Goal: Transaction & Acquisition: Obtain resource

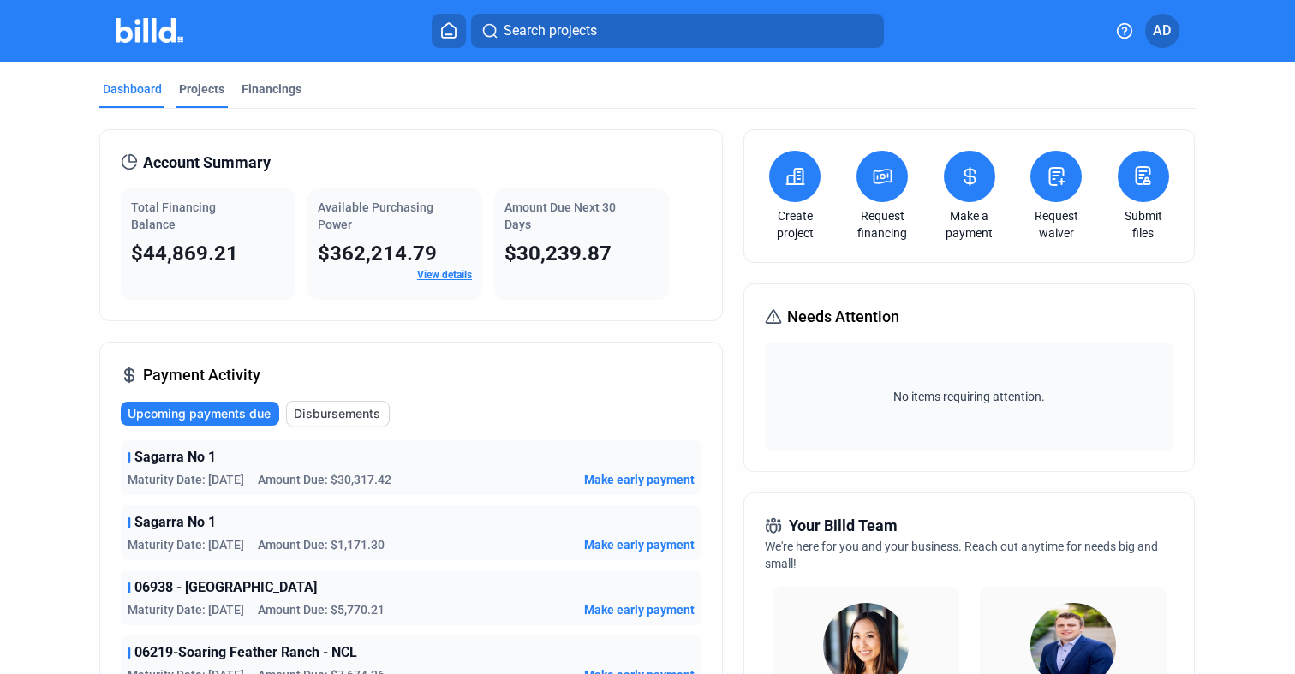
click at [201, 86] on div "Projects" at bounding box center [201, 88] width 45 height 17
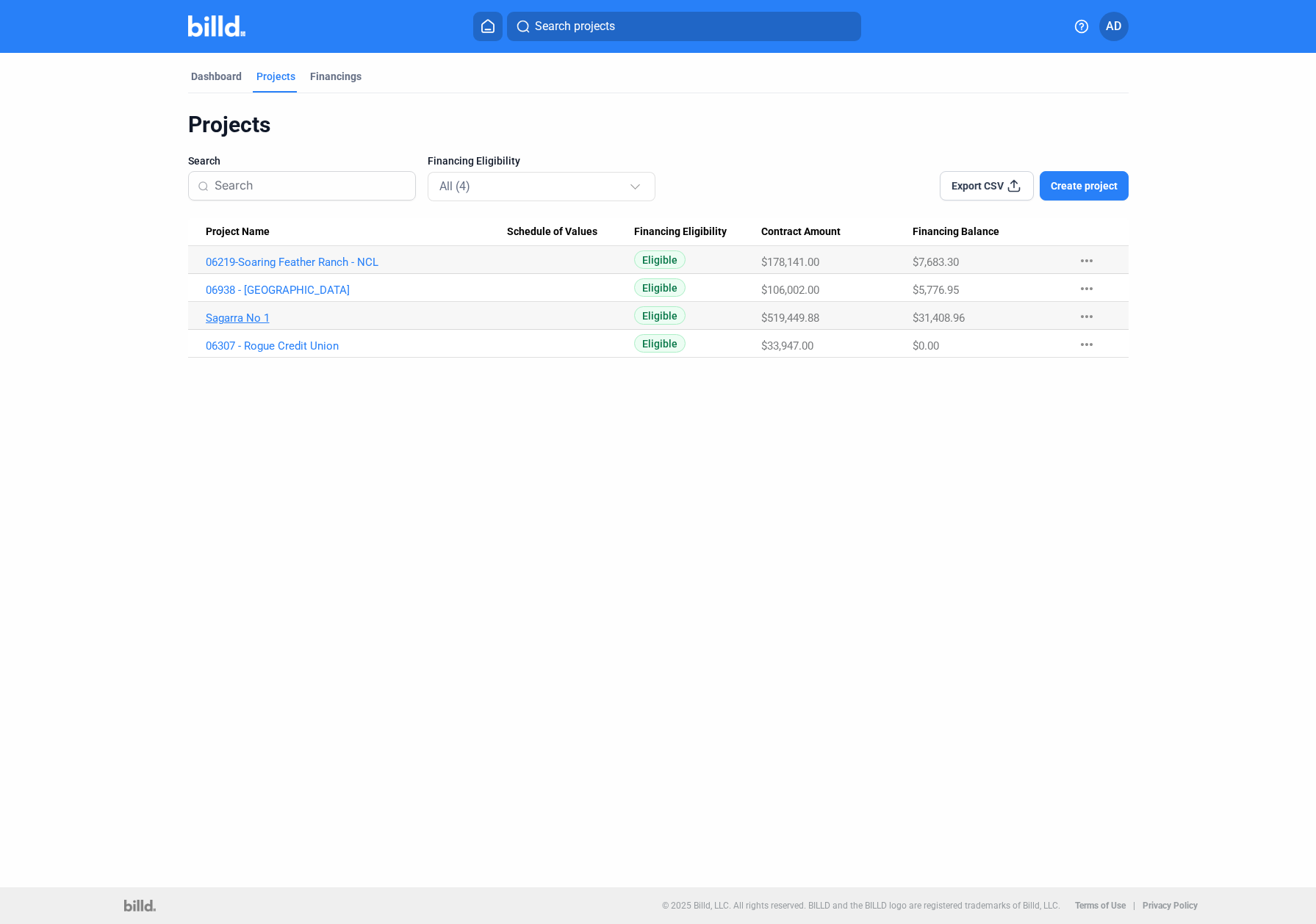
click at [253, 317] on link "Sagarra No 1" at bounding box center [356, 317] width 301 height 13
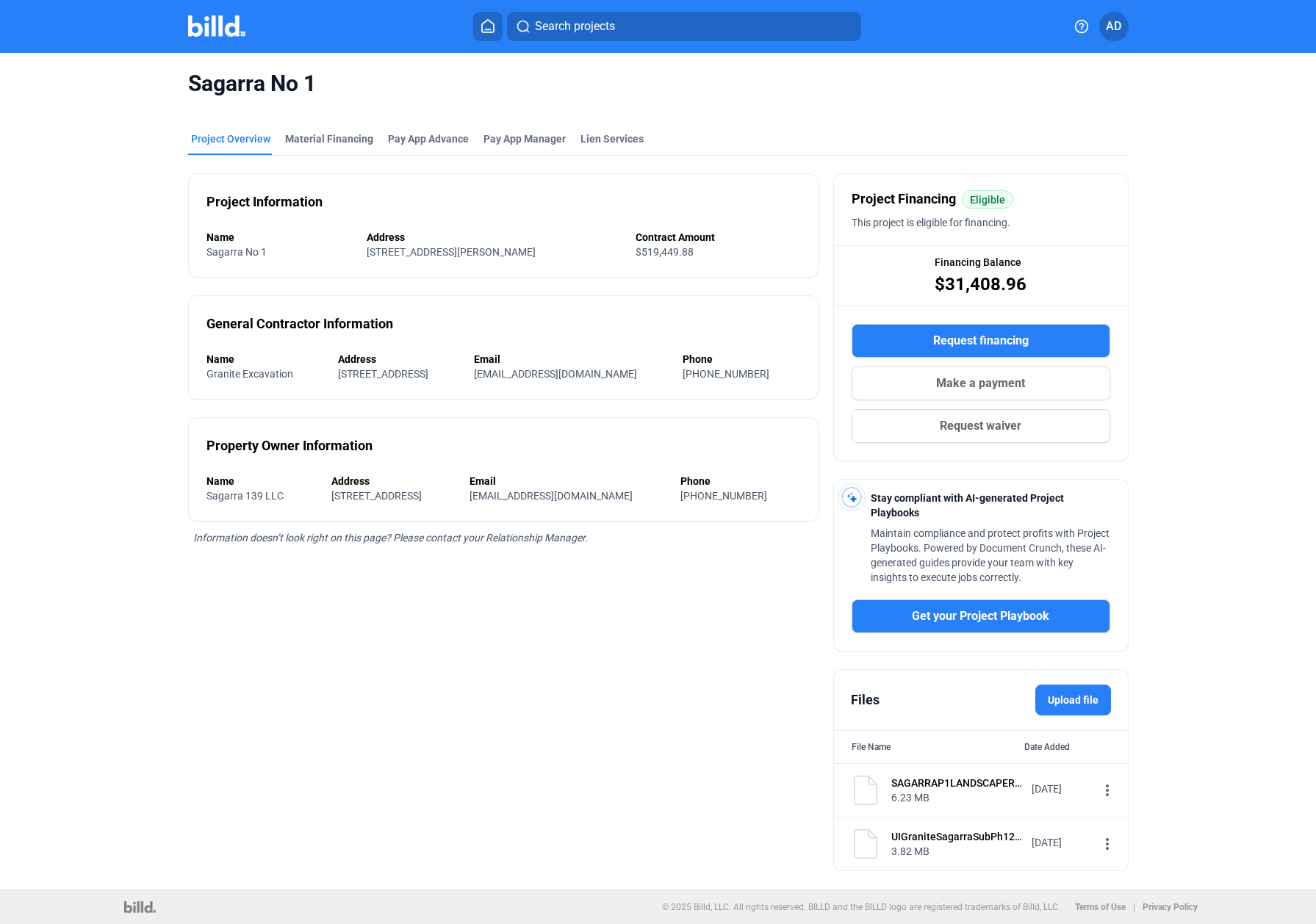
scroll to position [3, 0]
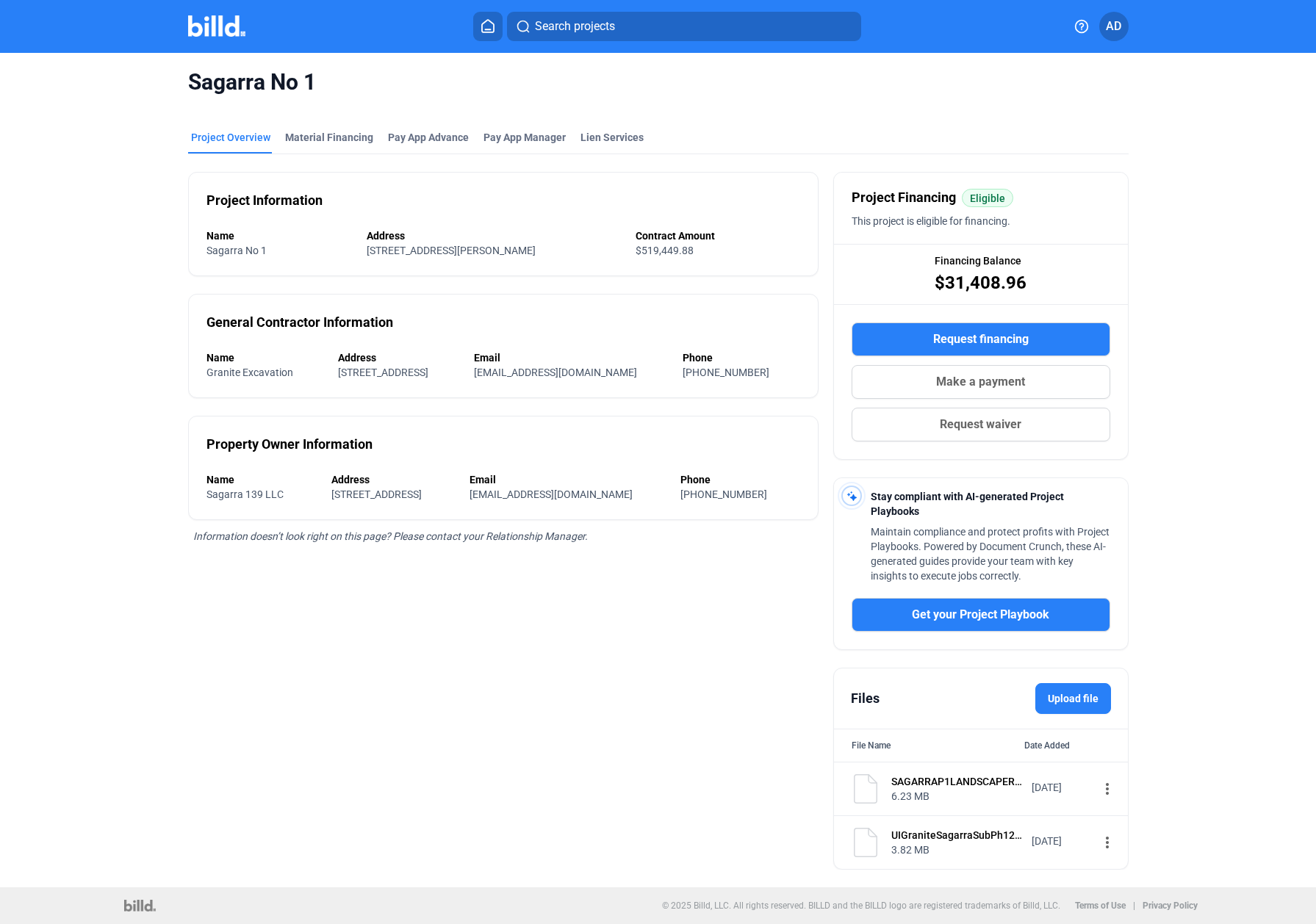
click at [228, 22] on img at bounding box center [217, 26] width 58 height 21
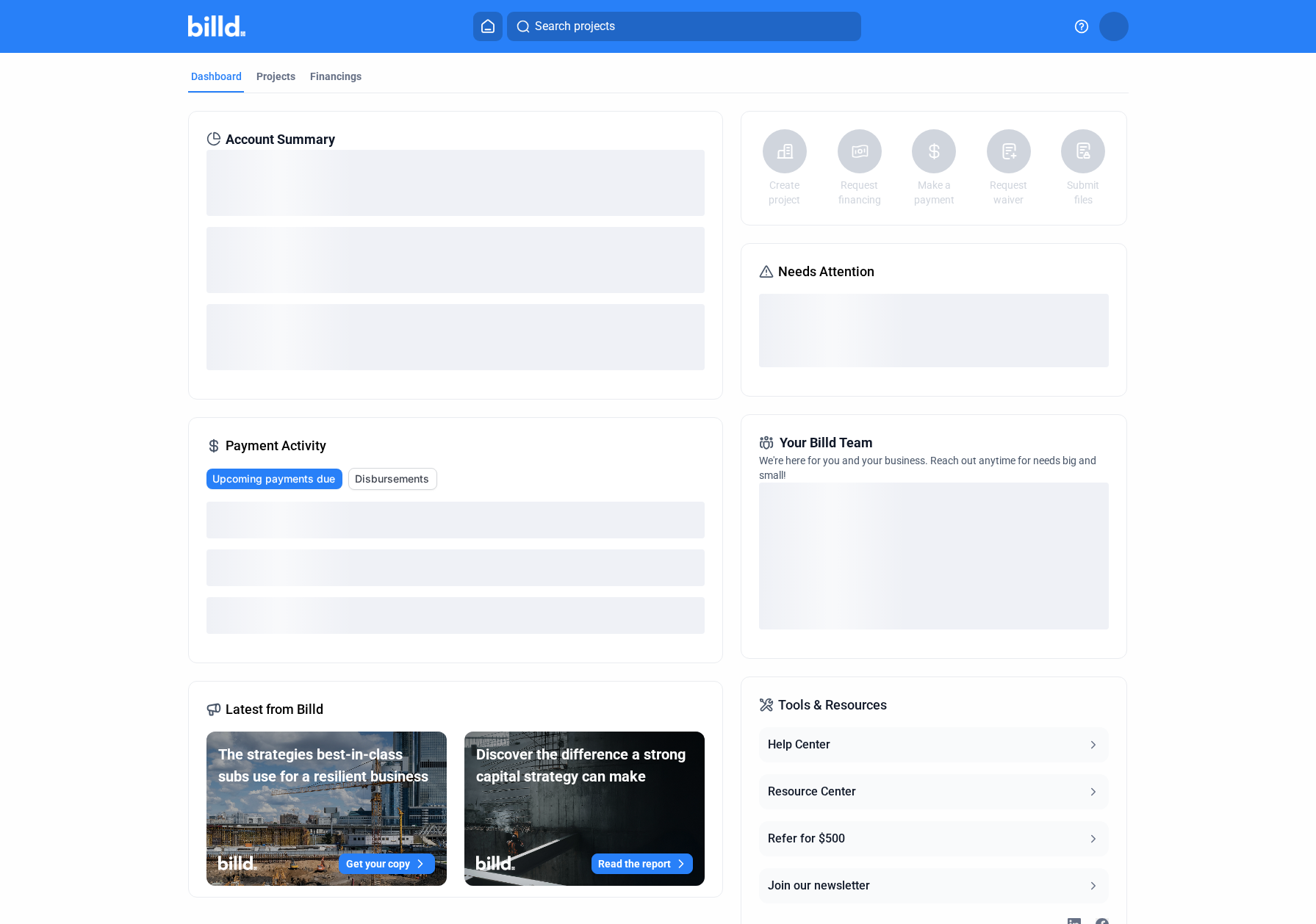
click at [493, 23] on icon at bounding box center [488, 26] width 12 height 13
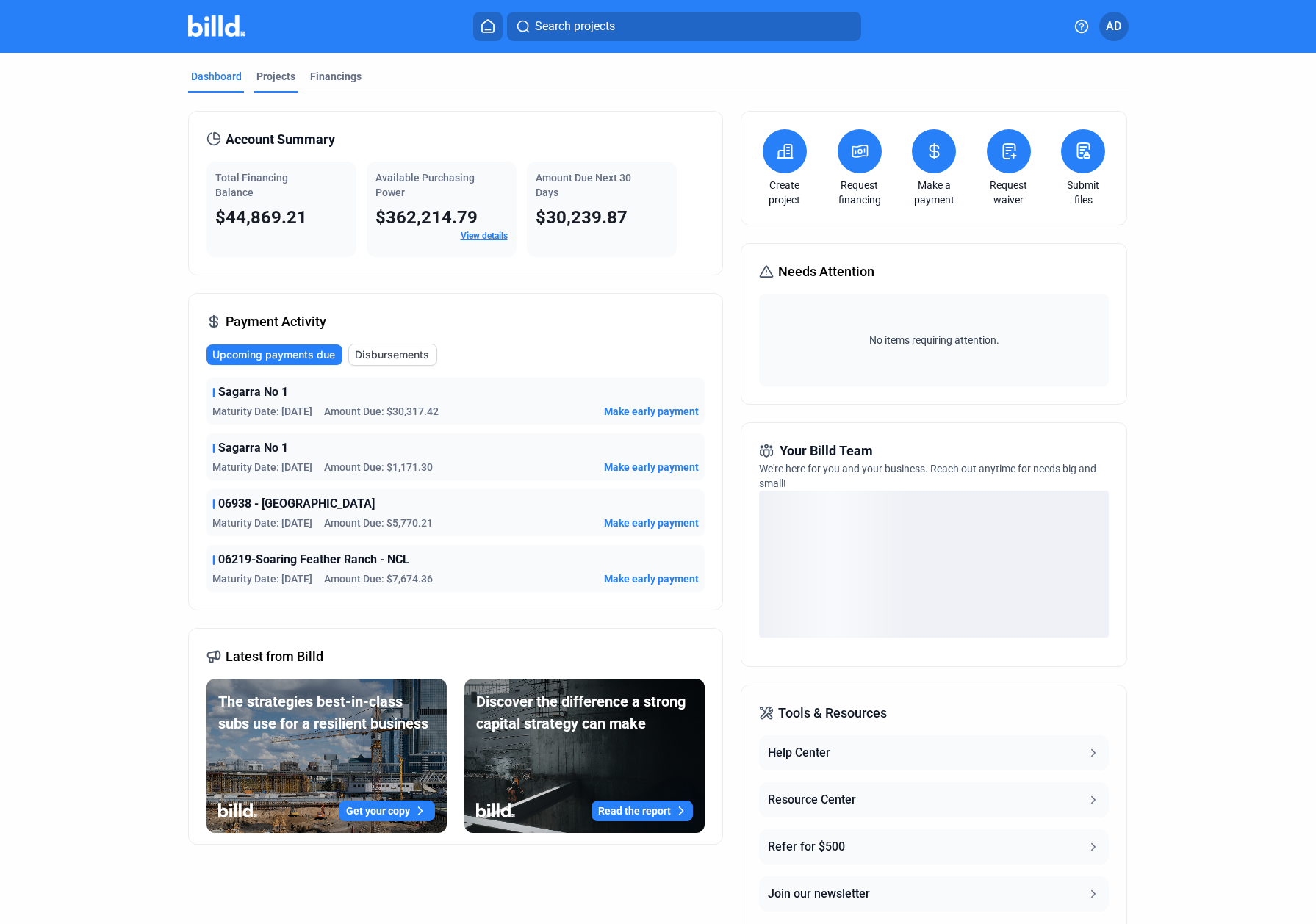
click at [258, 75] on div "Projects" at bounding box center [275, 75] width 39 height 15
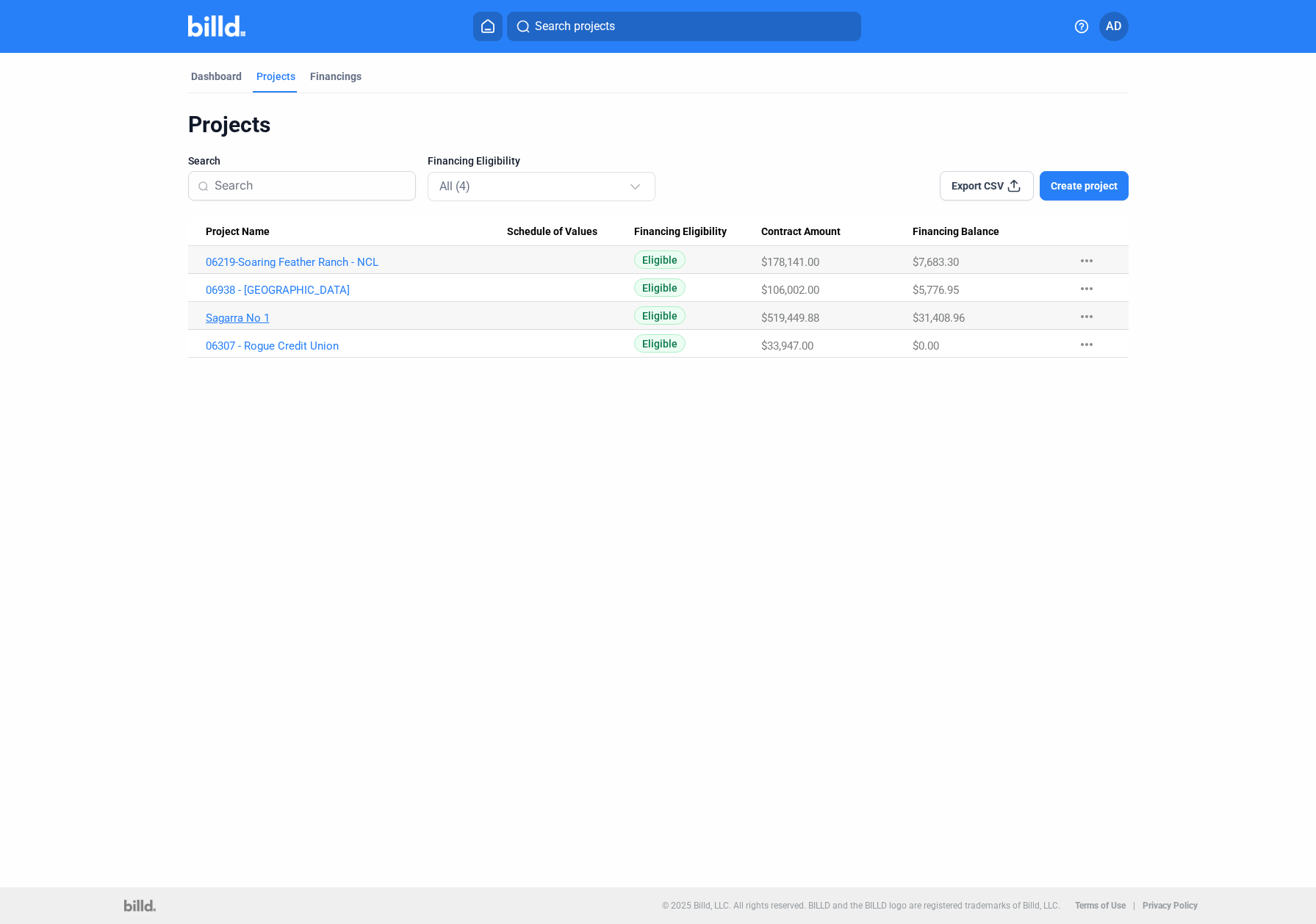
click at [244, 320] on link "Sagarra No 1" at bounding box center [356, 317] width 301 height 13
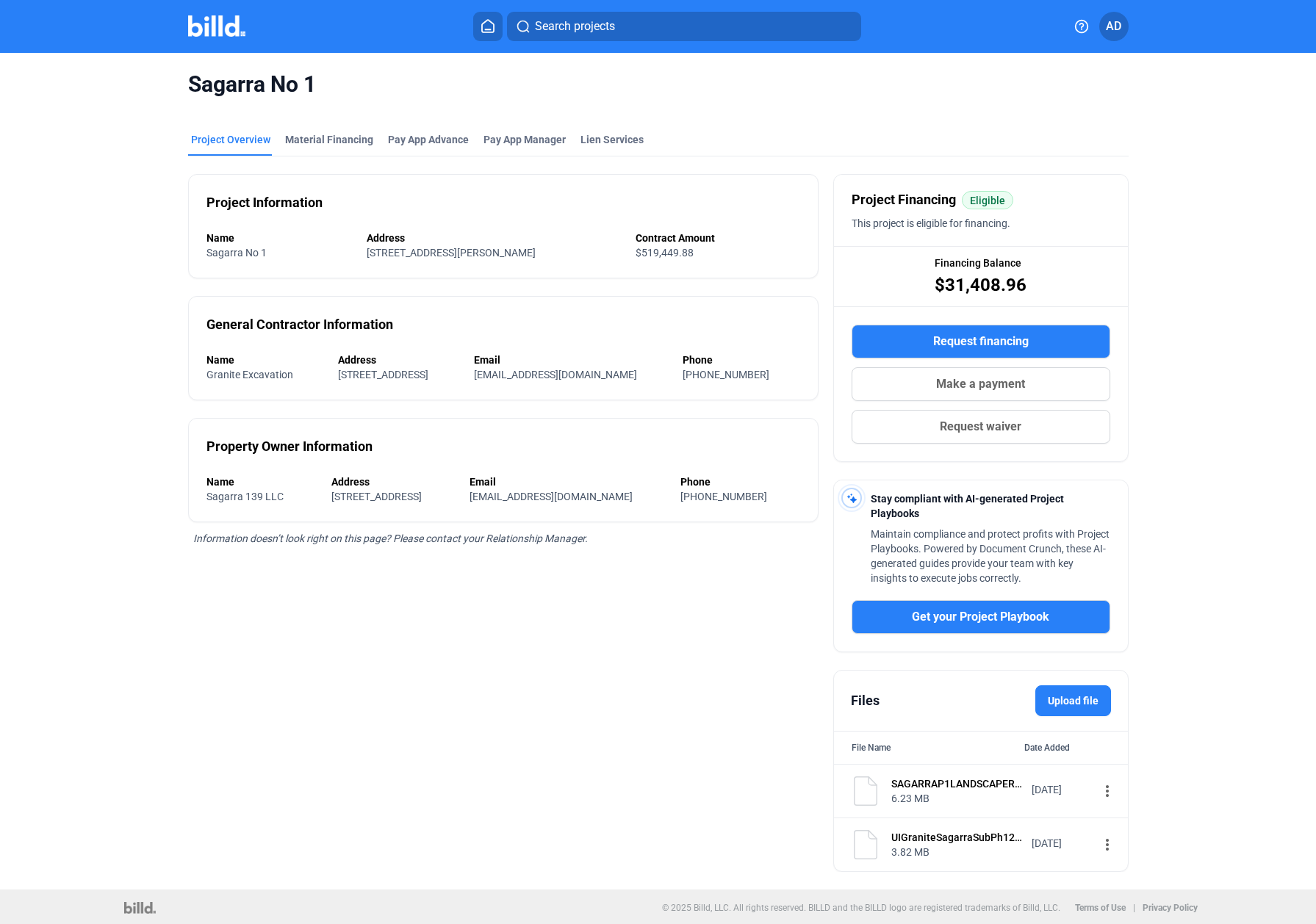
click at [921, 341] on button "Request financing" at bounding box center [981, 341] width 258 height 33
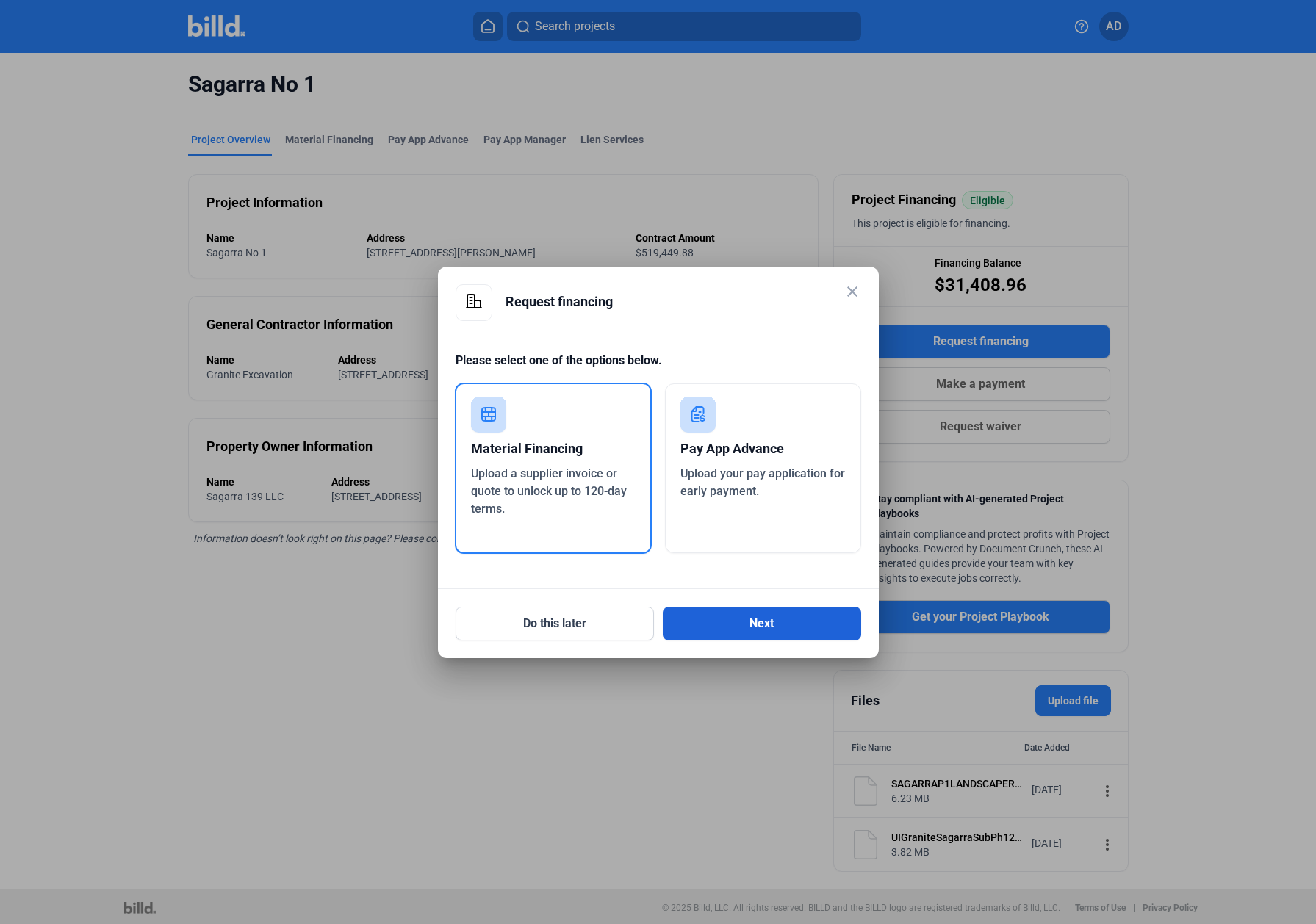
click at [762, 577] on button "Next" at bounding box center [761, 623] width 198 height 33
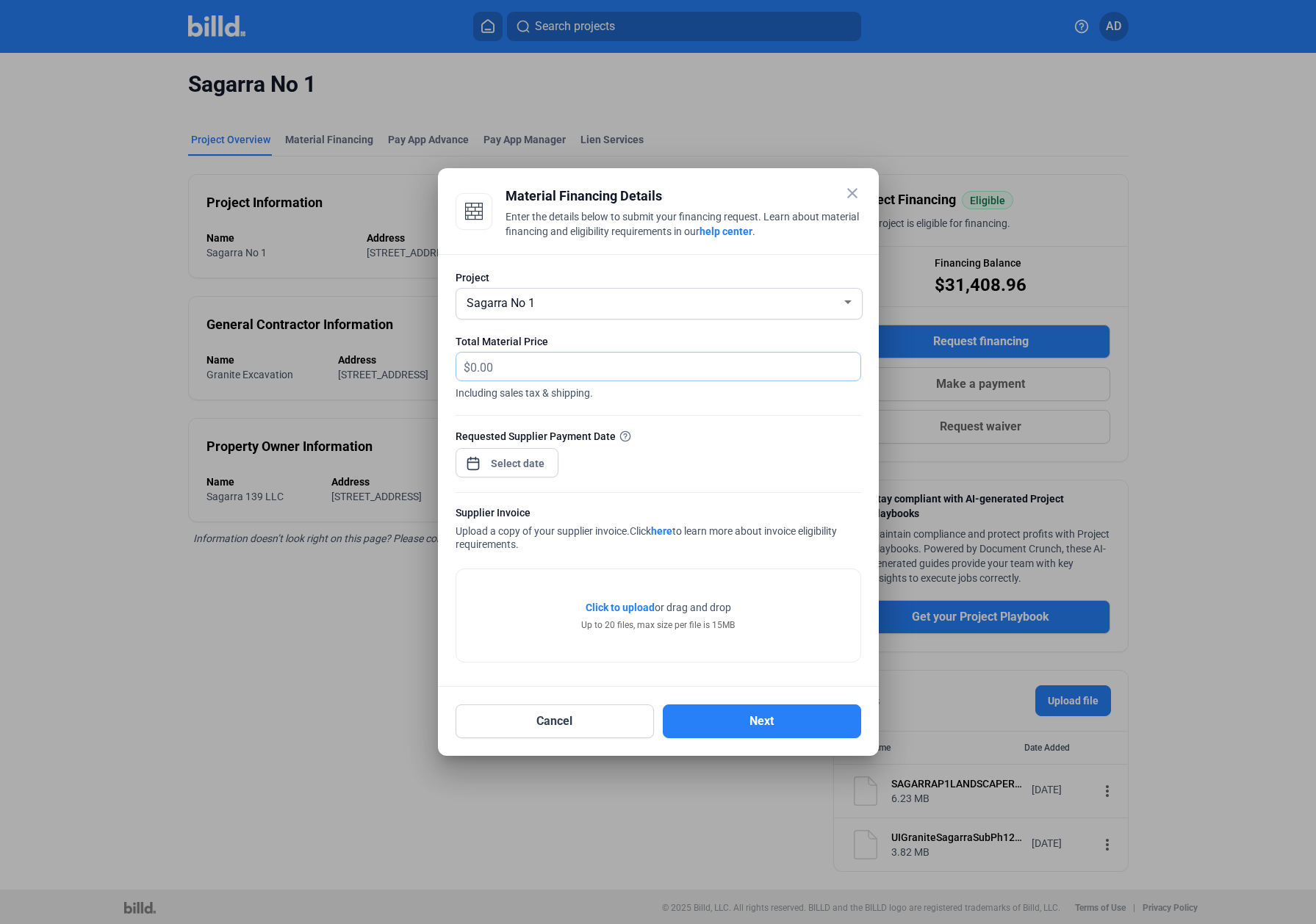
click at [503, 372] on input "text" at bounding box center [665, 366] width 390 height 28
type input "23,310.80"
click at [621, 478] on div at bounding box center [658, 485] width 406 height 15
click at [503, 463] on div "close Material Financing Details Enter the details below to submit your financi…" at bounding box center [658, 462] width 1316 height 924
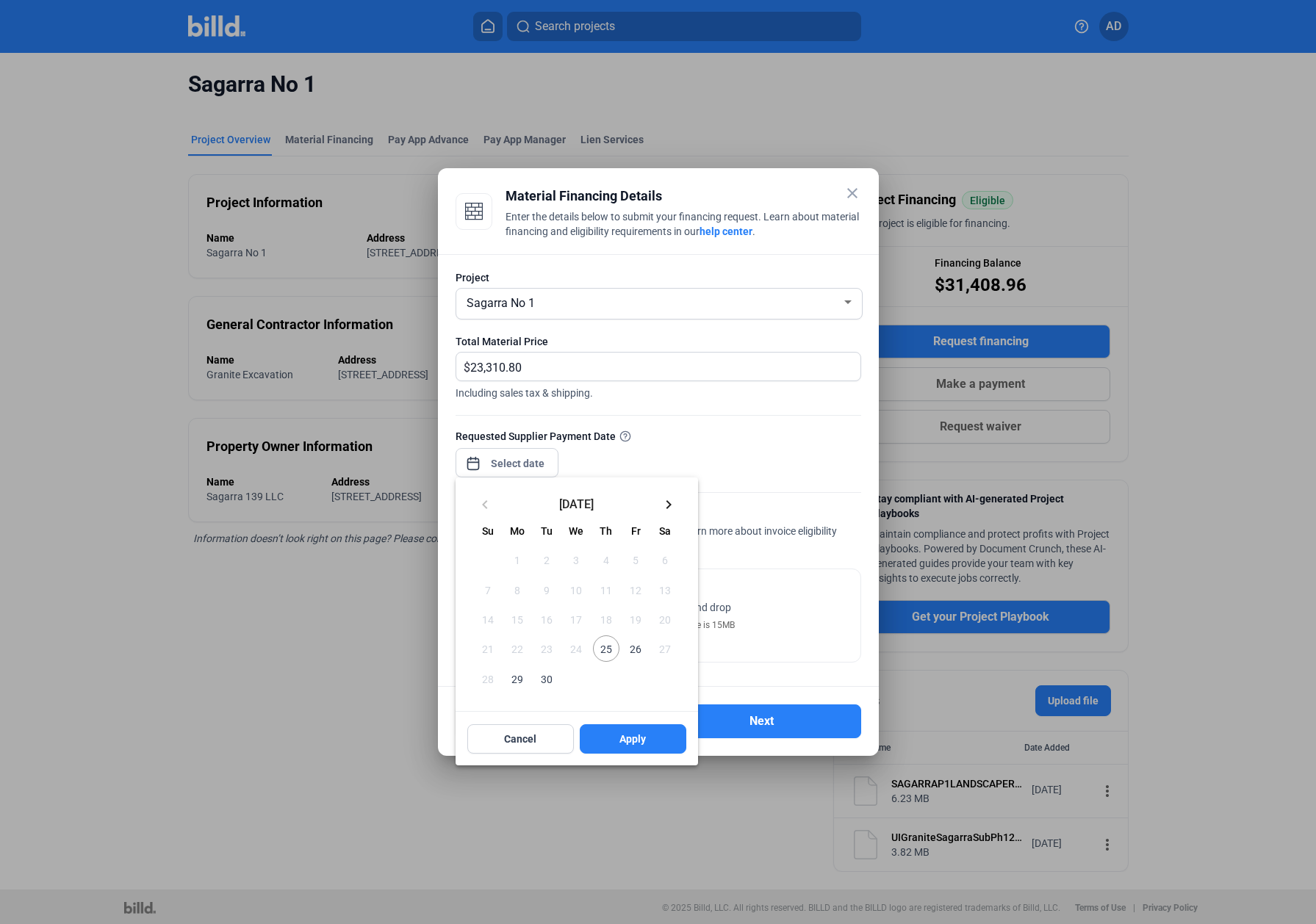
click at [631, 577] on span "26" at bounding box center [635, 649] width 27 height 27
click at [607, 577] on span "25" at bounding box center [606, 649] width 27 height 27
click at [640, 577] on span "26" at bounding box center [635, 649] width 27 height 27
click at [614, 577] on span "25" at bounding box center [606, 649] width 27 height 27
click at [624, 577] on button "Apply" at bounding box center [633, 739] width 106 height 29
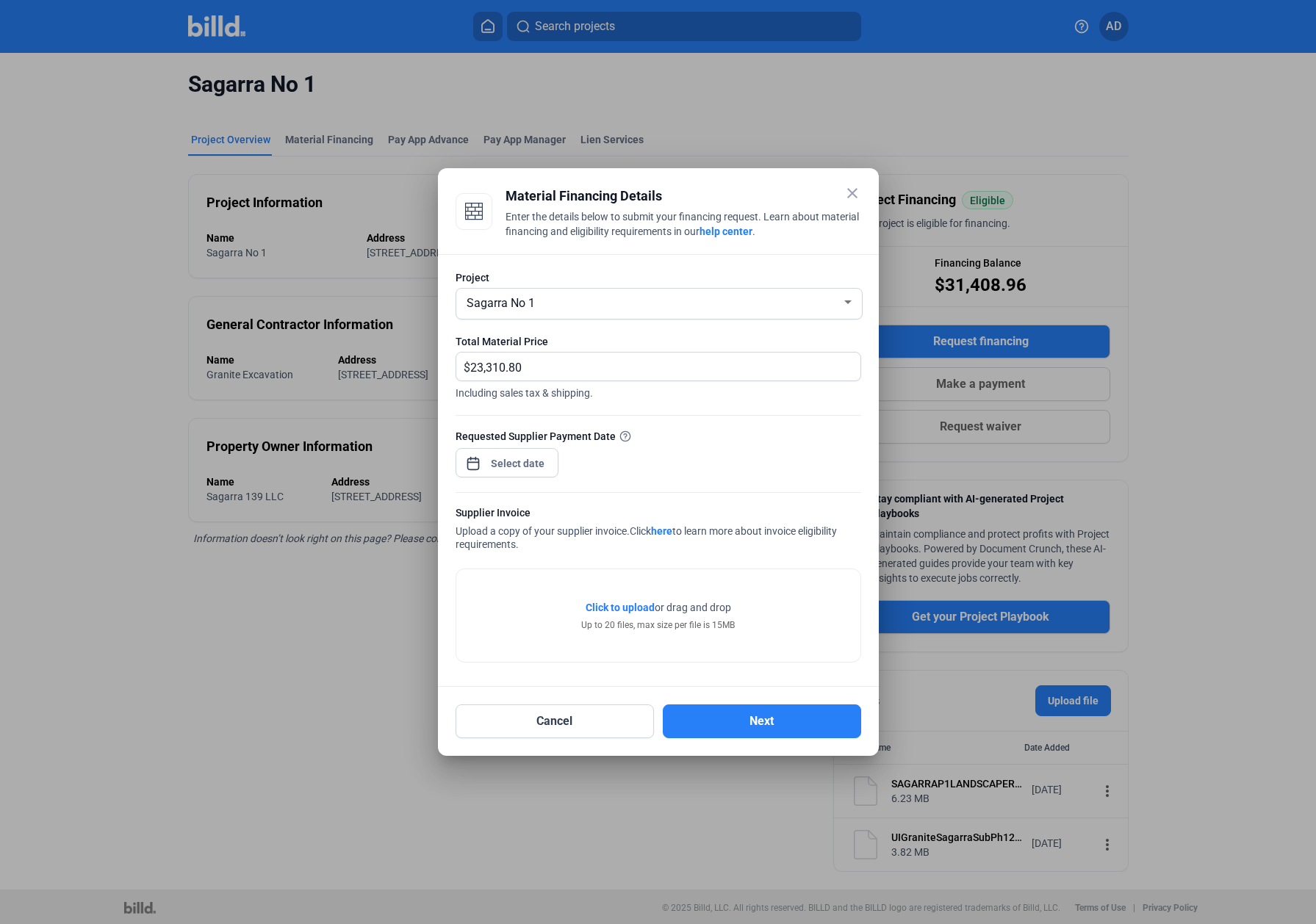
click at [636, 479] on div at bounding box center [658, 485] width 406 height 15
click at [623, 577] on span "Click to upload" at bounding box center [620, 607] width 69 height 12
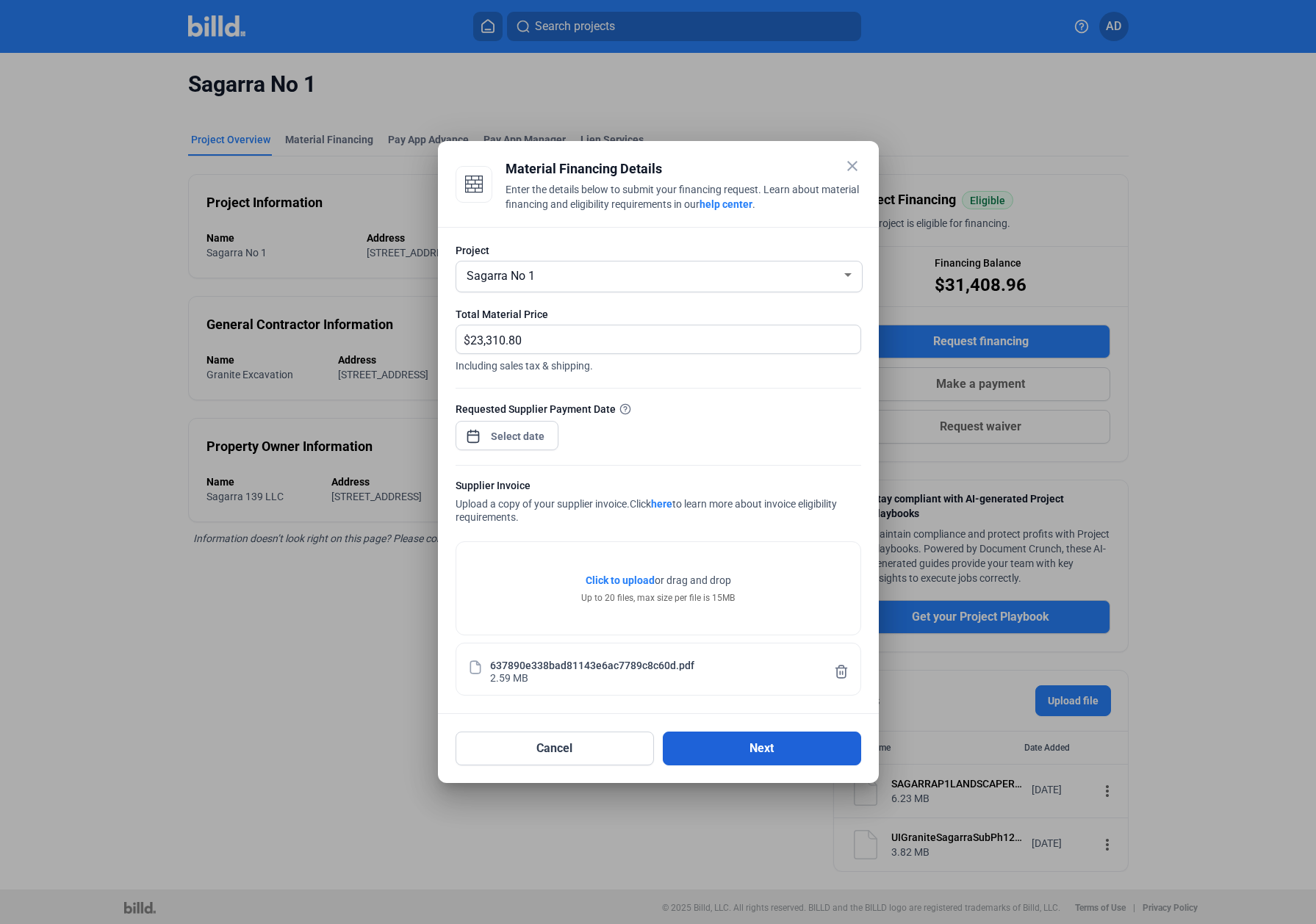
click at [746, 577] on button "Next" at bounding box center [761, 748] width 198 height 33
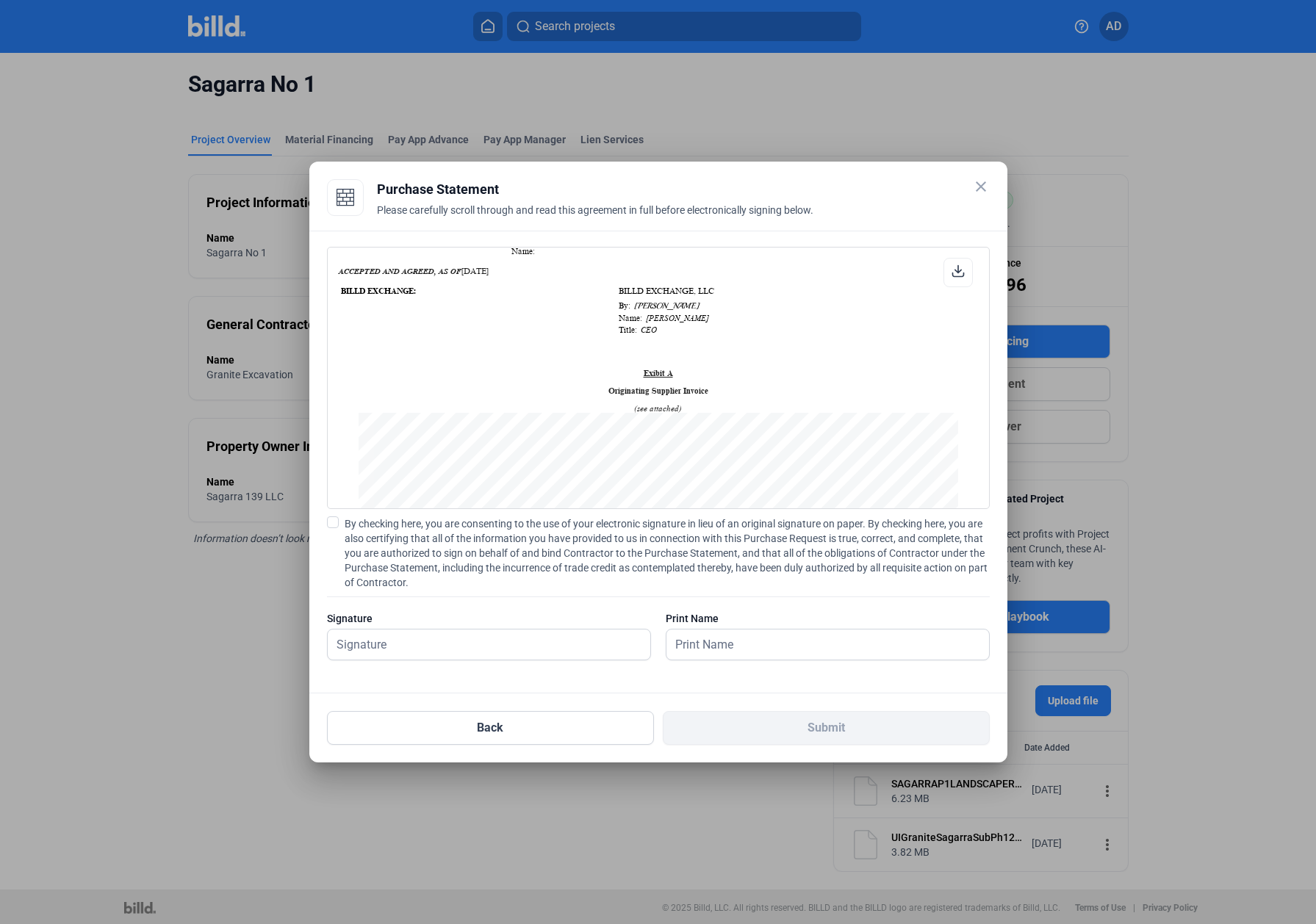
scroll to position [716, 0]
click at [333, 521] on span at bounding box center [333, 522] width 12 height 12
click at [0, 0] on input "By checking here, you are consenting to the use of your electronic signature in…" at bounding box center [0, 0] width 0 height 0
click at [414, 577] on input "text" at bounding box center [489, 644] width 323 height 30
type input "[PERSON_NAME]"
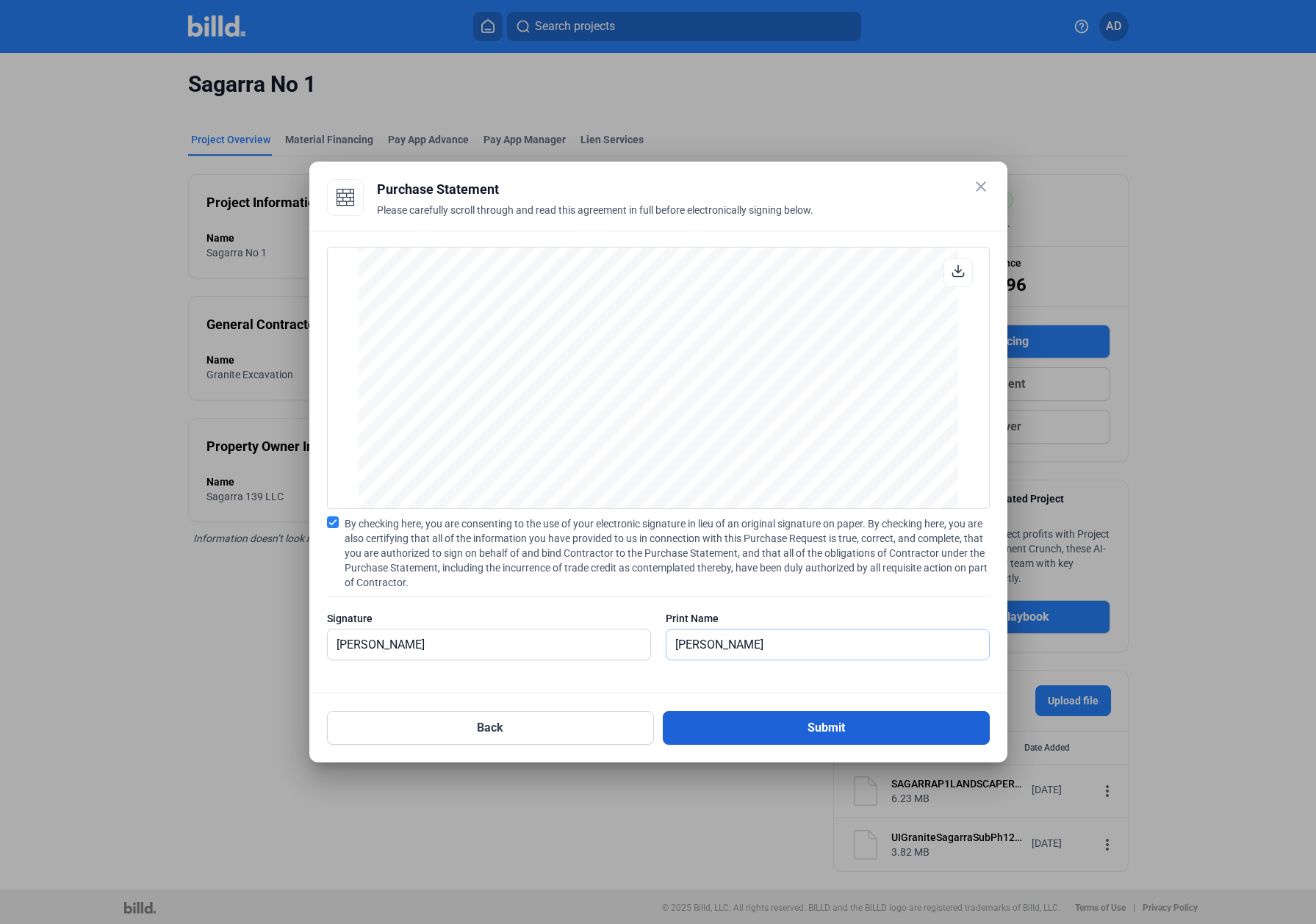
type input "[PERSON_NAME]"
click at [782, 577] on button "Submit" at bounding box center [825, 728] width 327 height 33
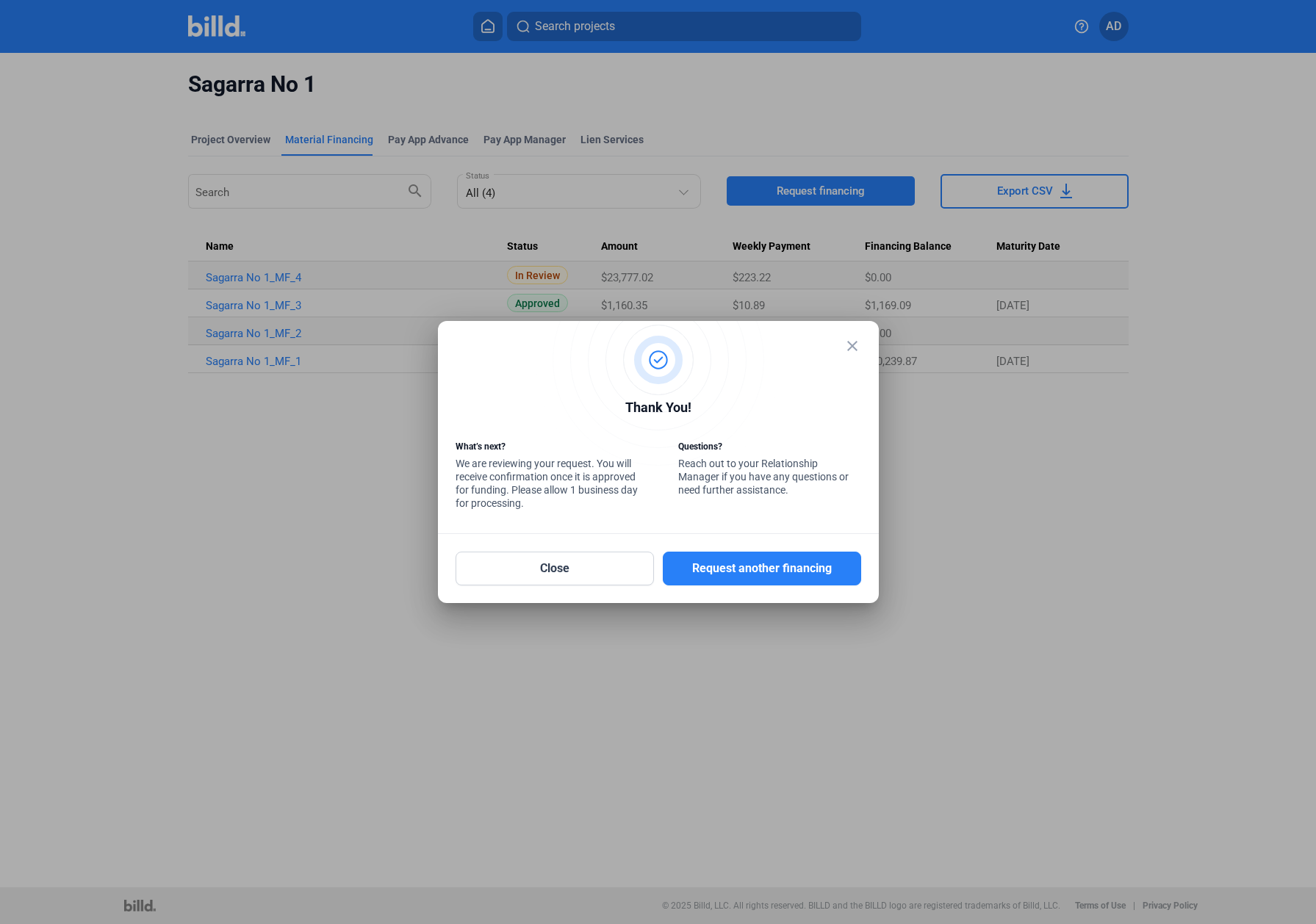
click at [852, 352] on mat-icon "close" at bounding box center [852, 346] width 18 height 18
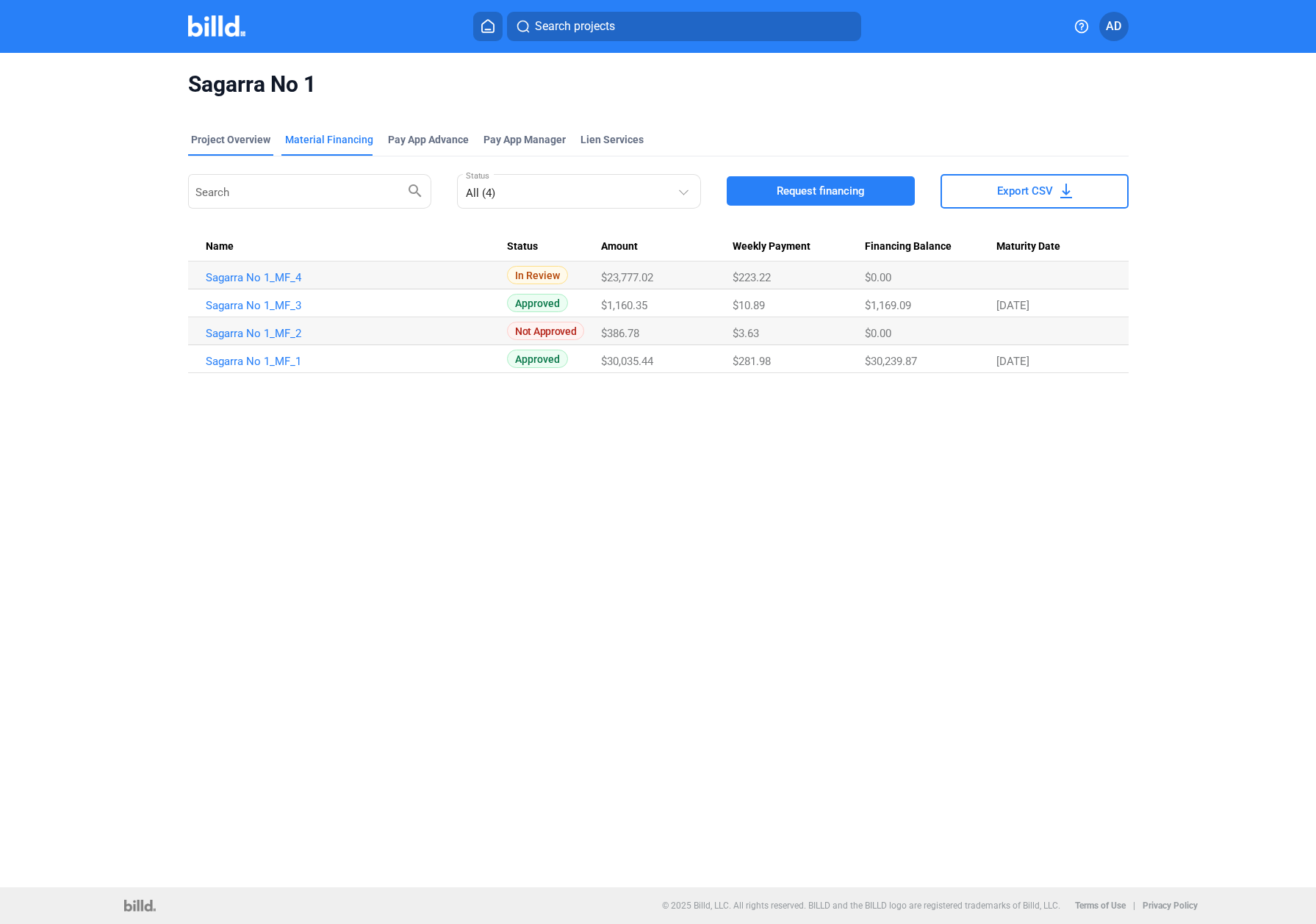
click at [248, 136] on div "Project Overview" at bounding box center [231, 139] width 79 height 15
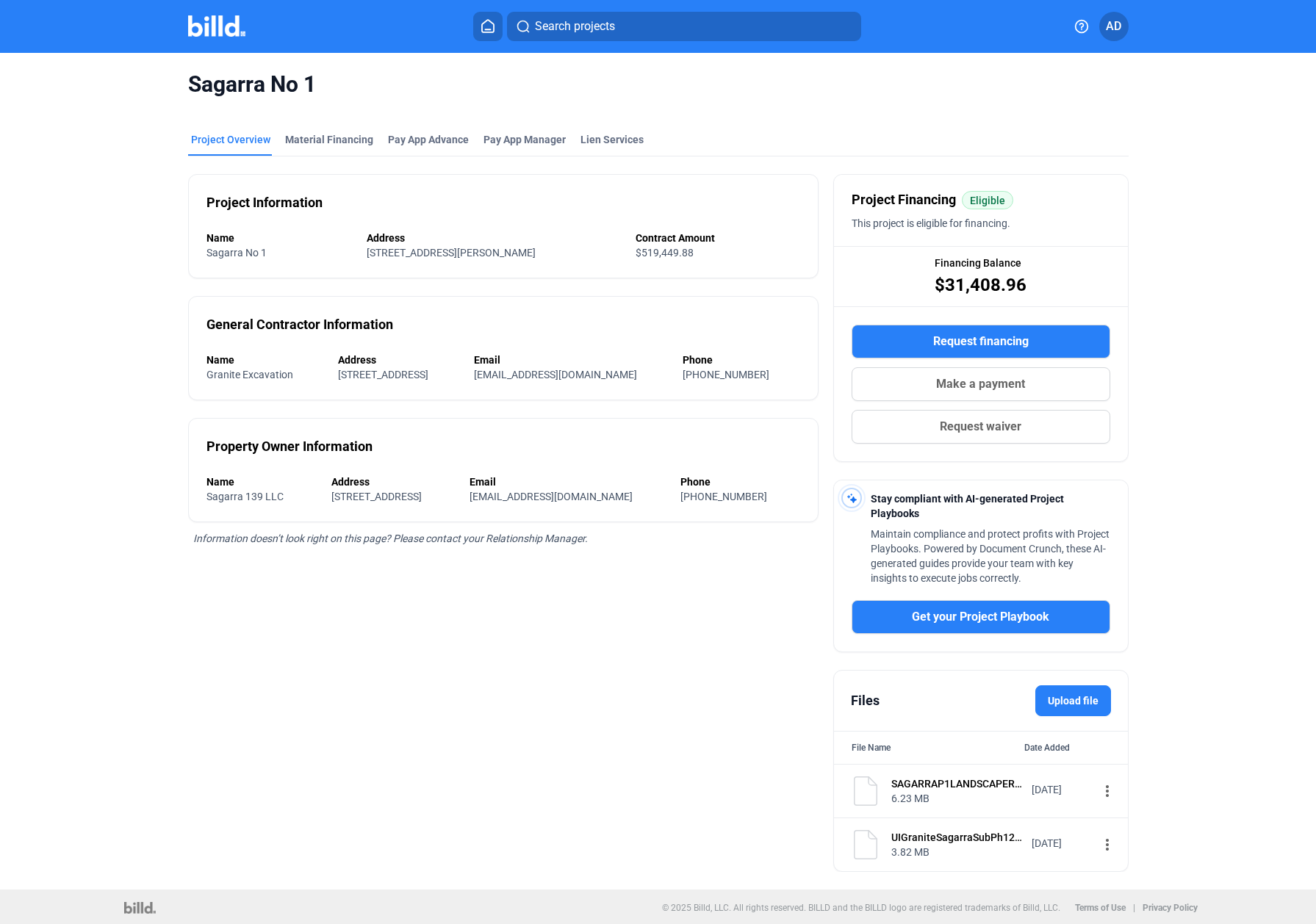
scroll to position [1, 0]
click at [482, 27] on icon at bounding box center [488, 26] width 12 height 13
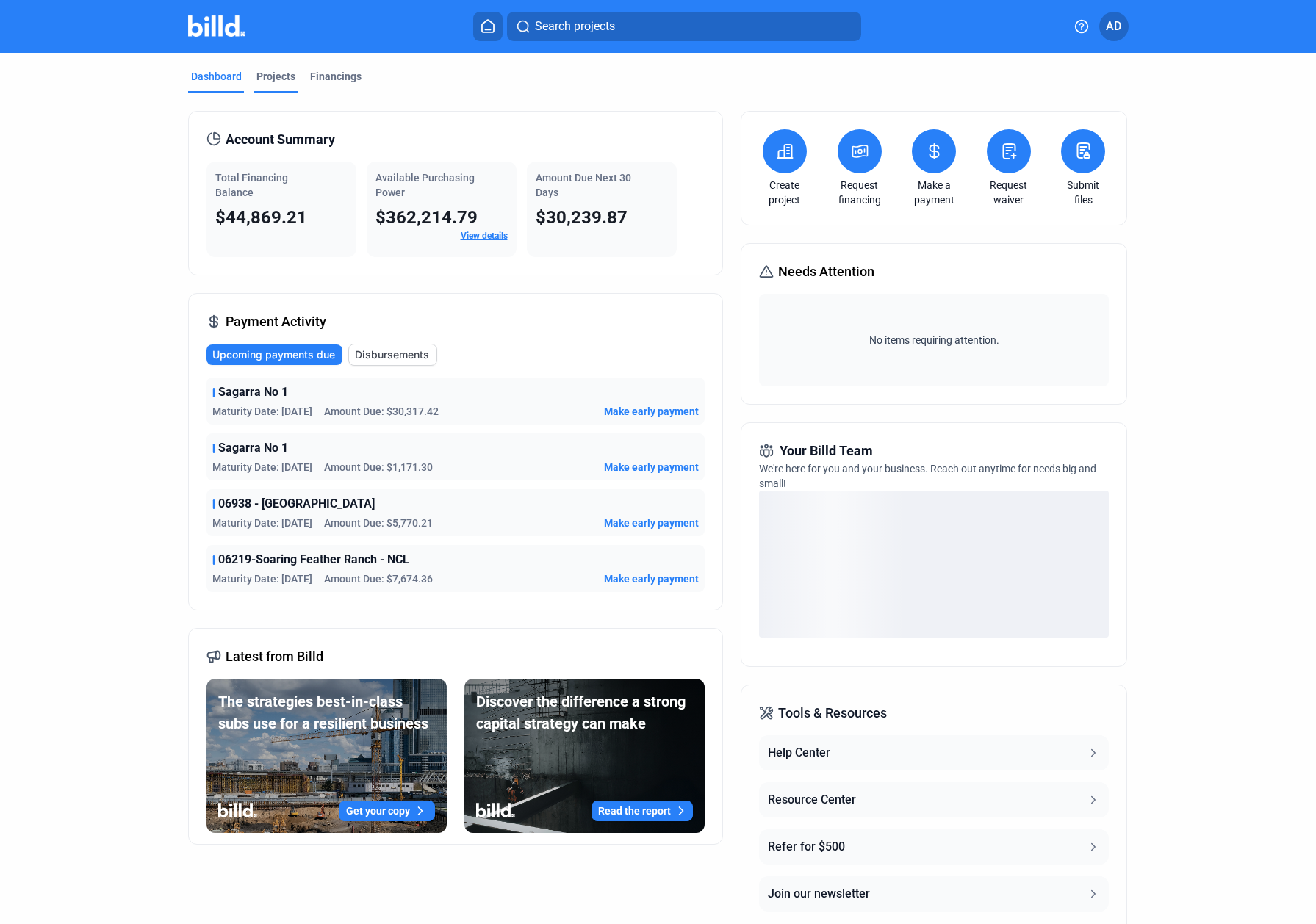
click at [266, 71] on div "Projects" at bounding box center [275, 75] width 39 height 15
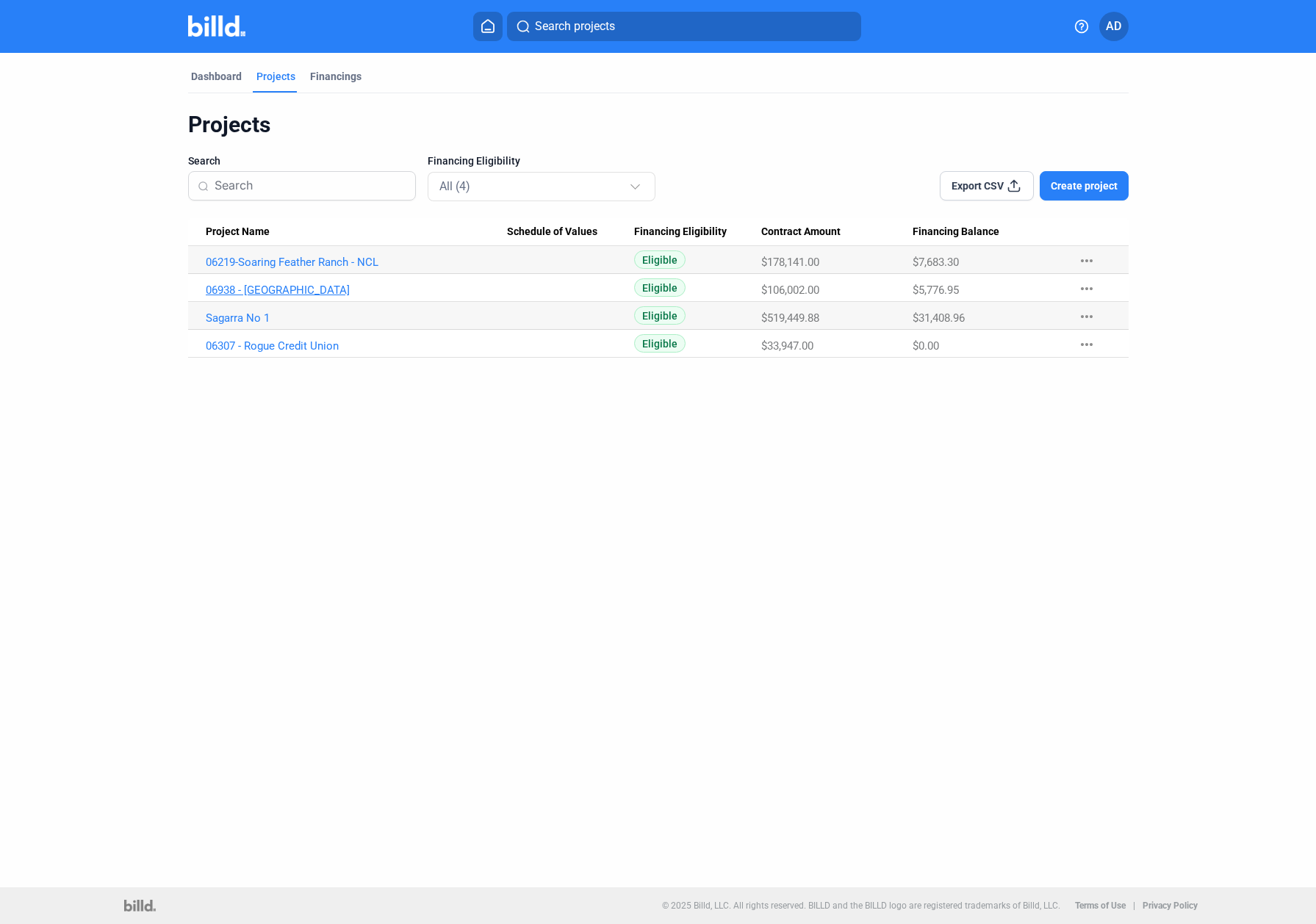
click at [295, 294] on link "06938 - [GEOGRAPHIC_DATA]" at bounding box center [356, 290] width 301 height 13
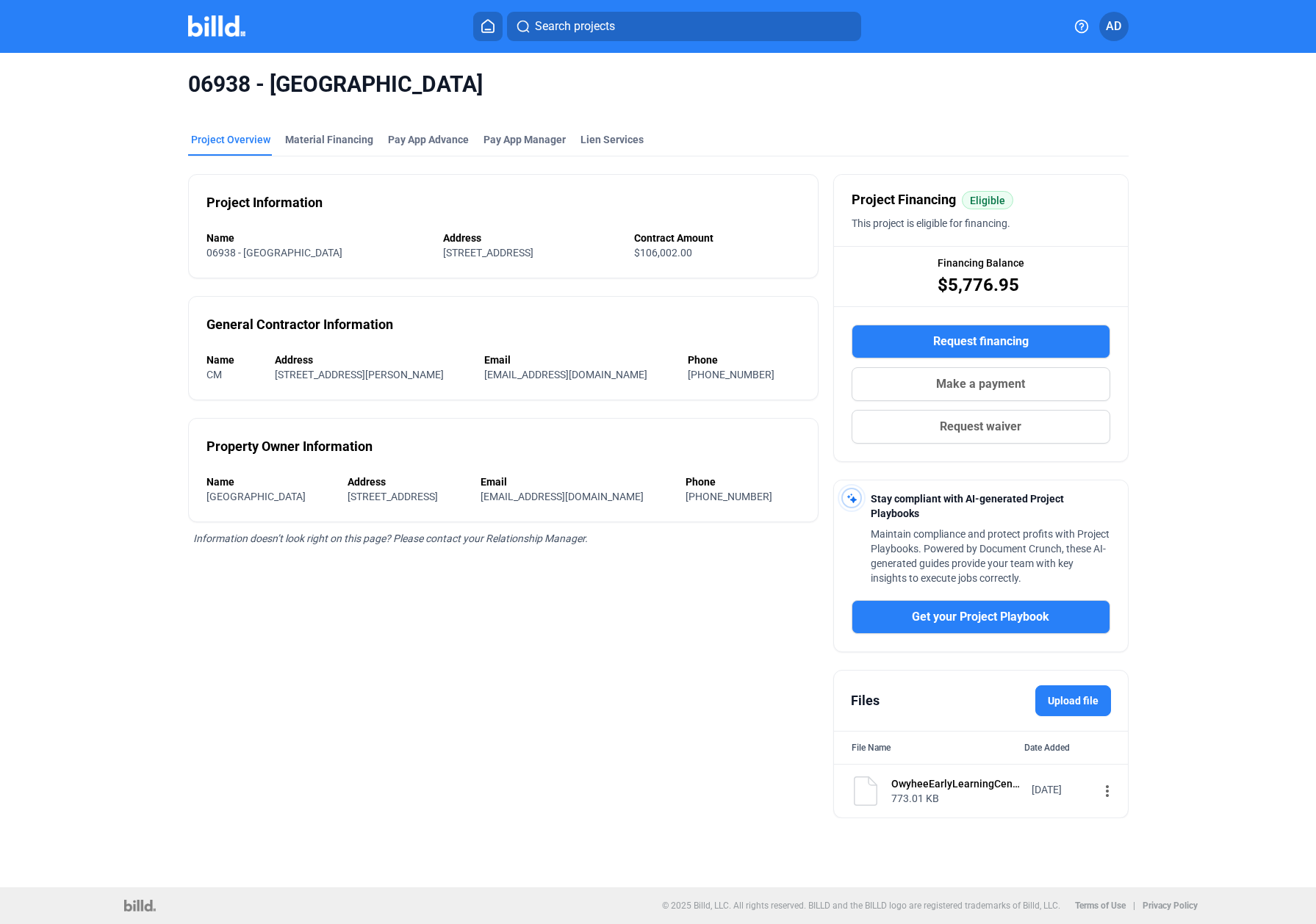
click at [947, 342] on span "Request financing" at bounding box center [981, 341] width 95 height 18
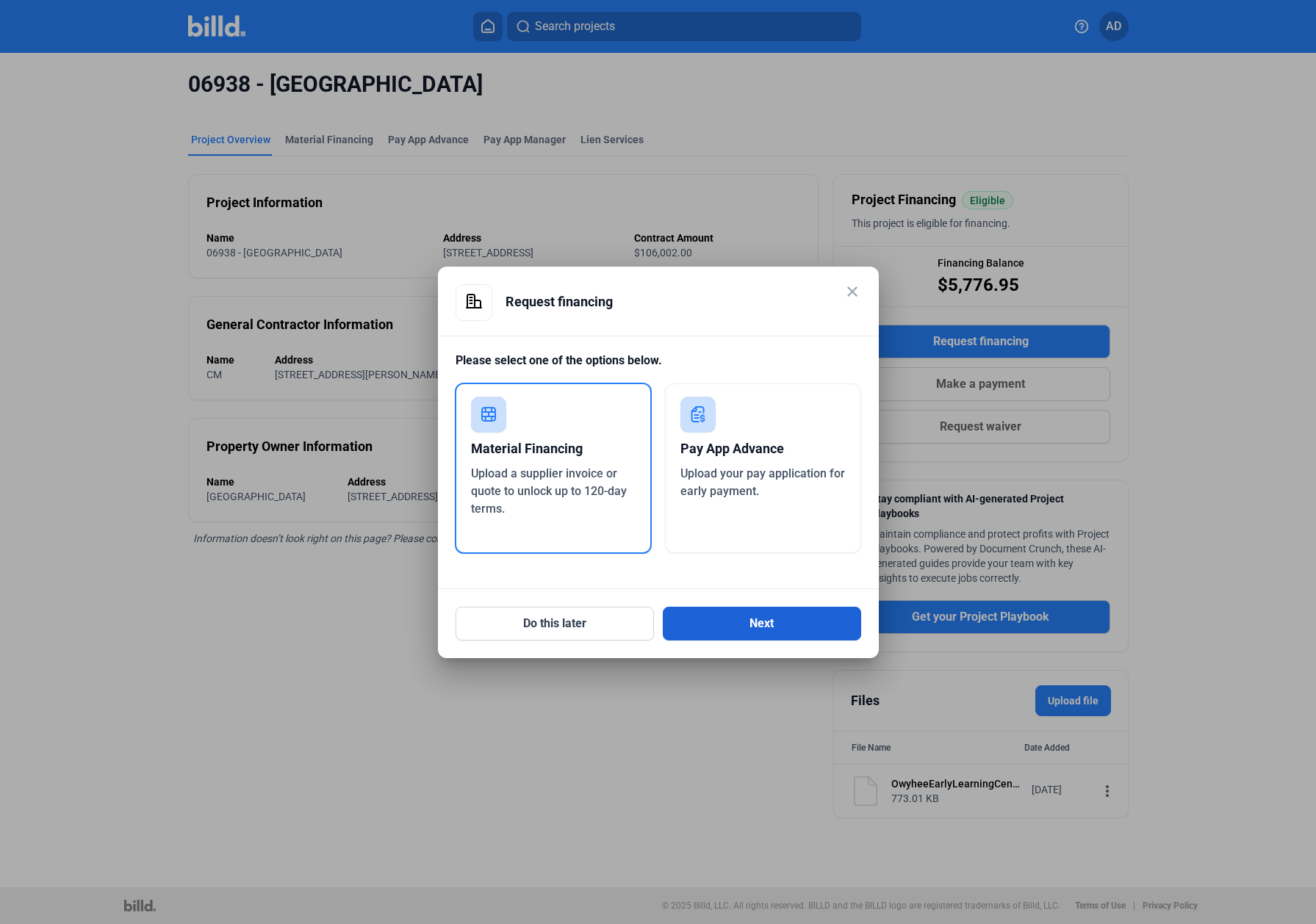
click at [739, 577] on button "Next" at bounding box center [761, 623] width 198 height 33
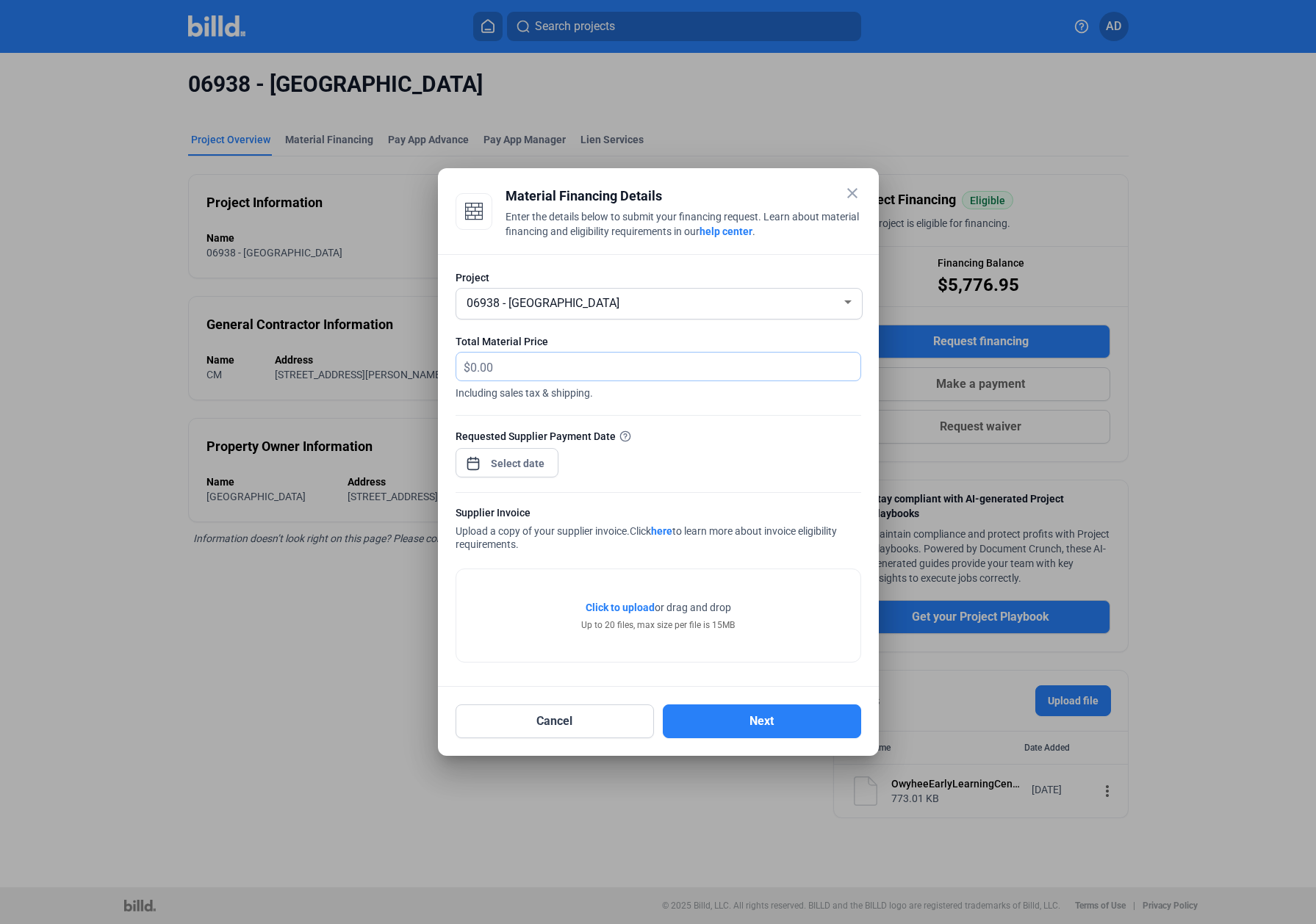
click at [543, 376] on input "text" at bounding box center [665, 366] width 390 height 28
type input "4,372.76"
click at [492, 464] on div "close Material Financing Details Enter the details below to submit your financi…" at bounding box center [658, 462] width 1316 height 924
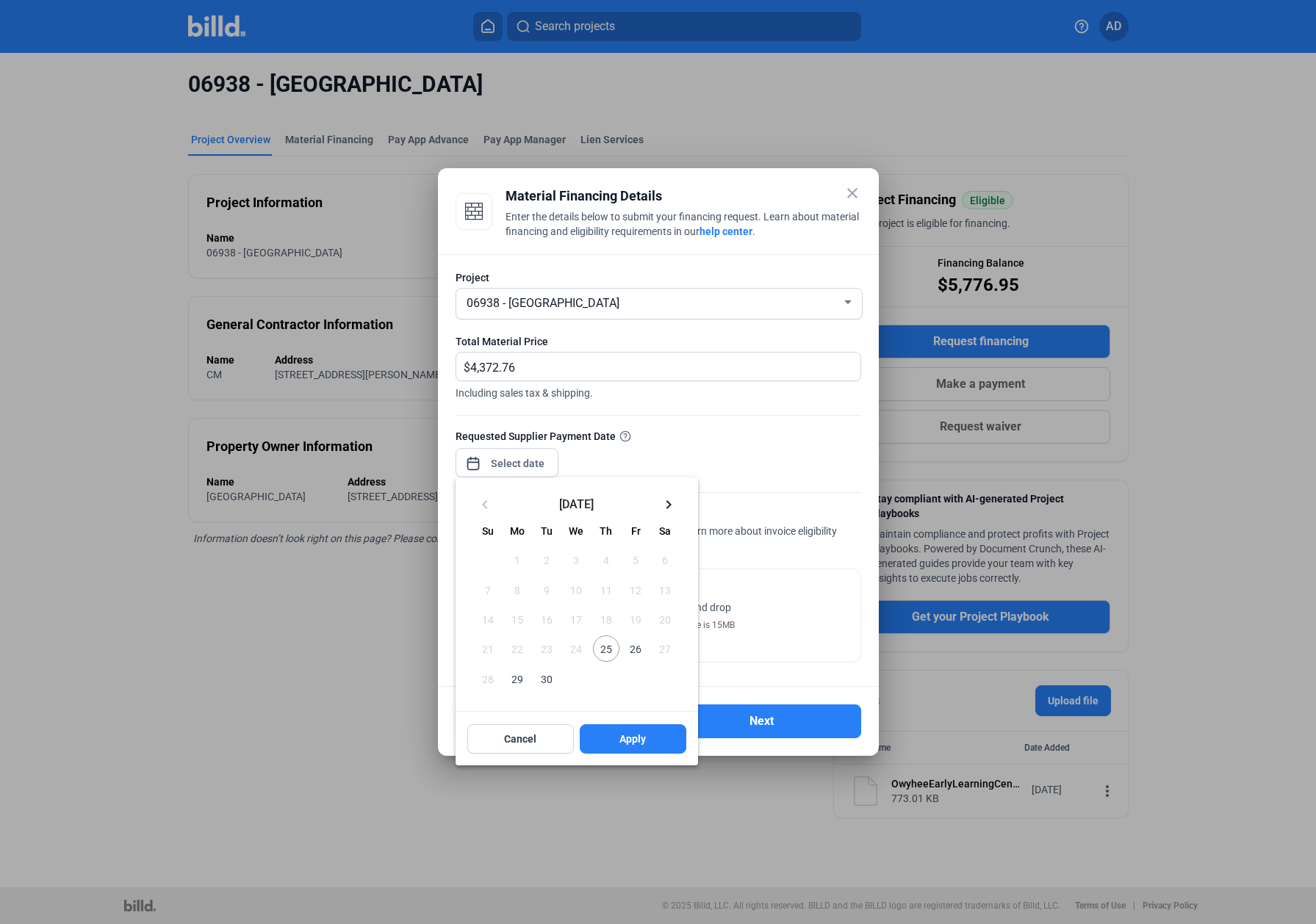
click at [605, 577] on span "25" at bounding box center [606, 649] width 27 height 27
click at [648, 577] on div "Cancel Apply" at bounding box center [577, 740] width 243 height 53
click at [648, 577] on button "Apply" at bounding box center [633, 739] width 106 height 29
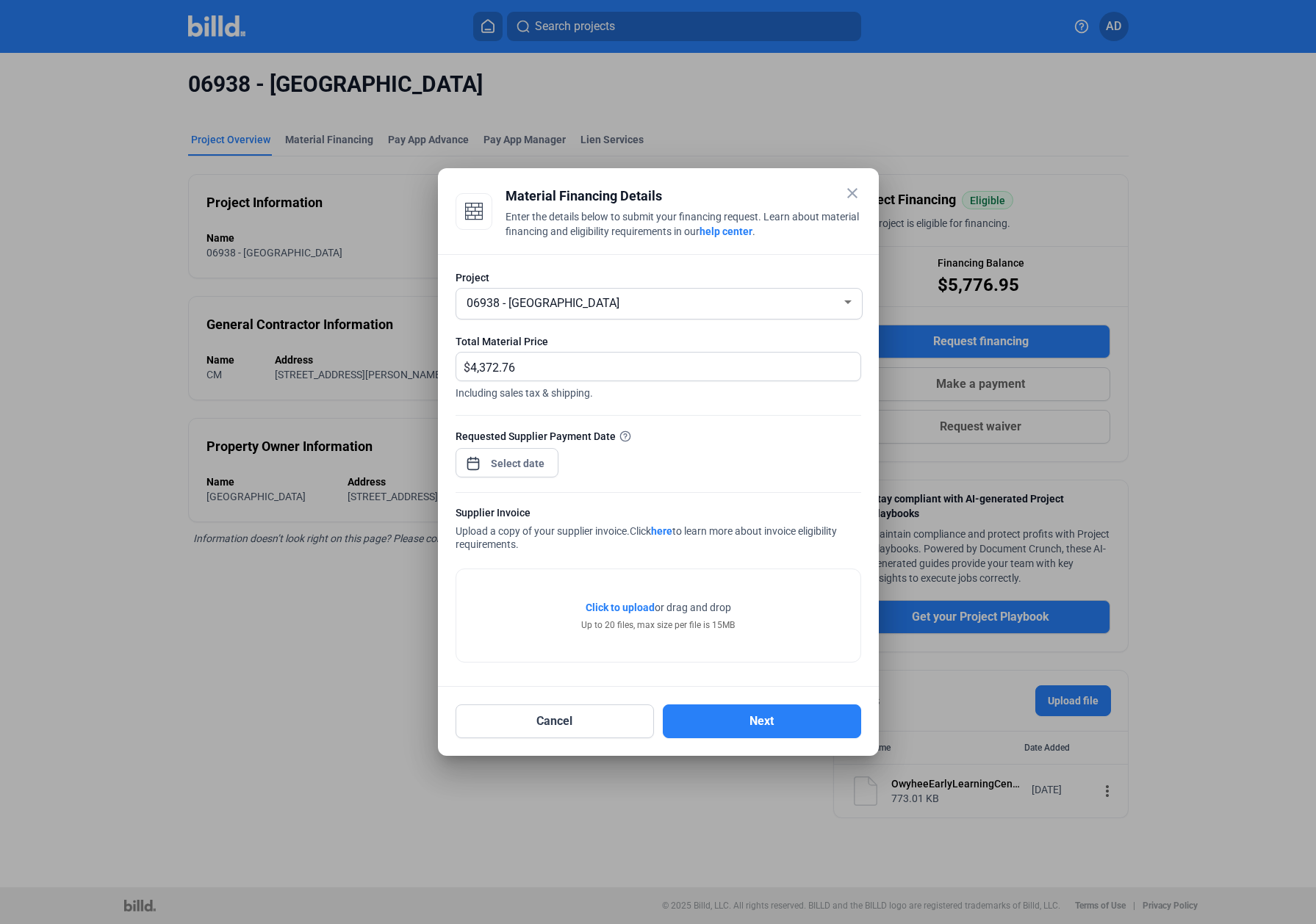
click at [627, 577] on span "Click to upload" at bounding box center [620, 607] width 69 height 12
drag, startPoint x: 709, startPoint y: 623, endPoint x: 651, endPoint y: 609, distance: 59.7
click at [709, 577] on div "Up to 20 files, max size per file is 15MB" at bounding box center [657, 625] width 154 height 13
click at [646, 577] on span "Click to upload" at bounding box center [620, 607] width 69 height 12
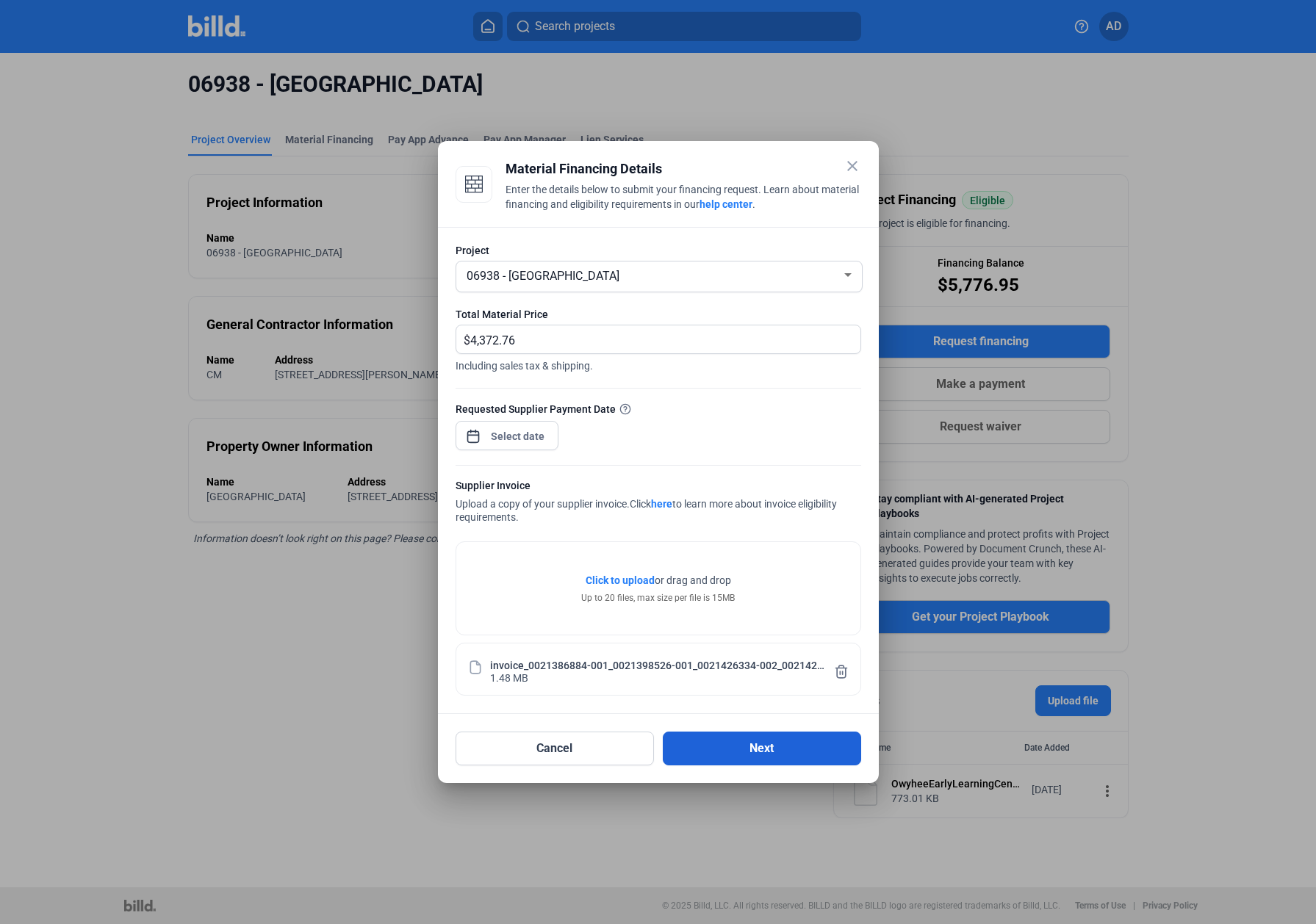
click at [742, 577] on button "Next" at bounding box center [761, 748] width 198 height 33
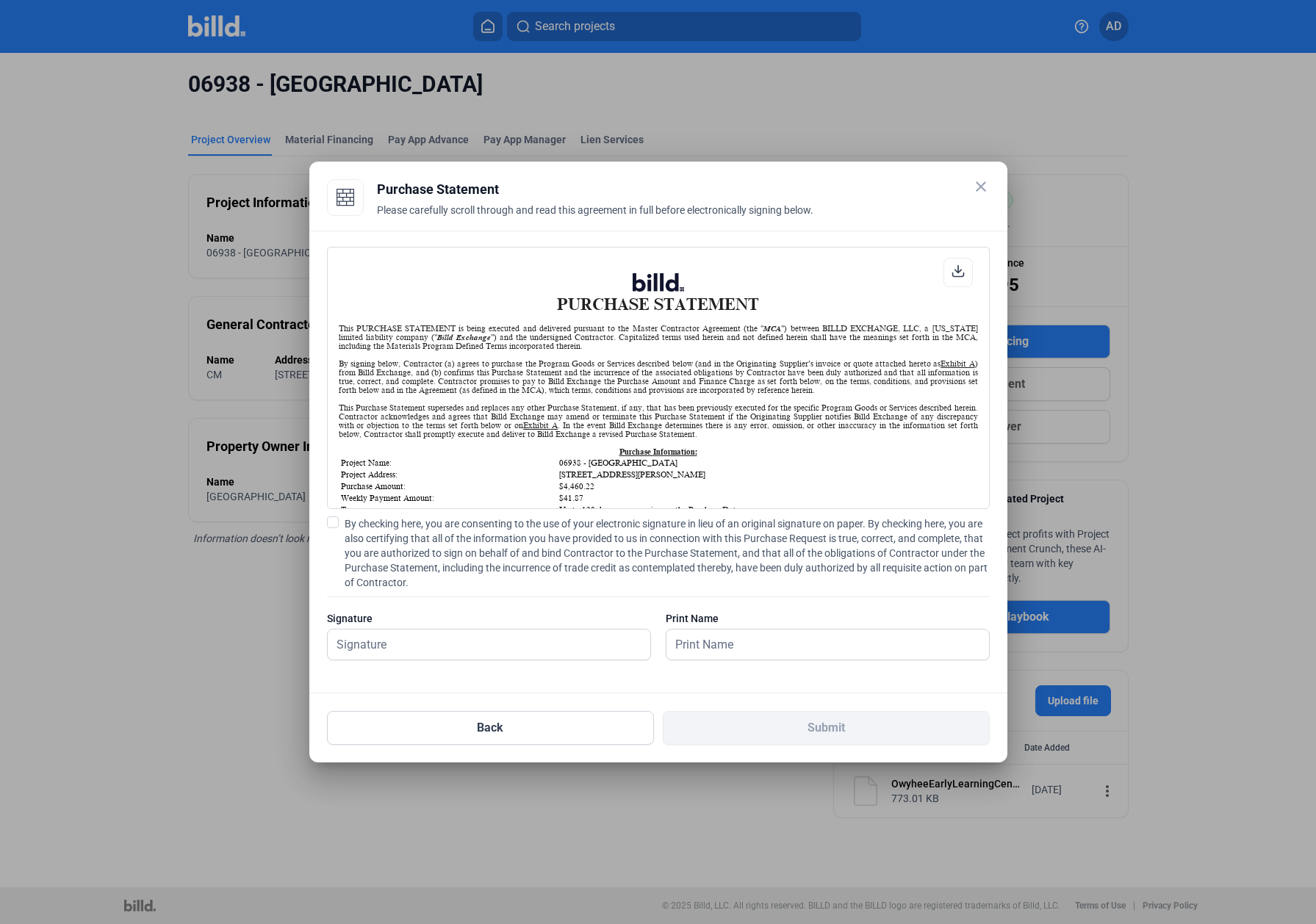
scroll to position [1, 0]
click at [334, 519] on span at bounding box center [333, 522] width 12 height 12
click at [0, 0] on input "By checking here, you are consenting to the use of your electronic signature in…" at bounding box center [0, 0] width 0 height 0
click at [391, 577] on input "text" at bounding box center [489, 644] width 323 height 30
type input "[PERSON_NAME]"
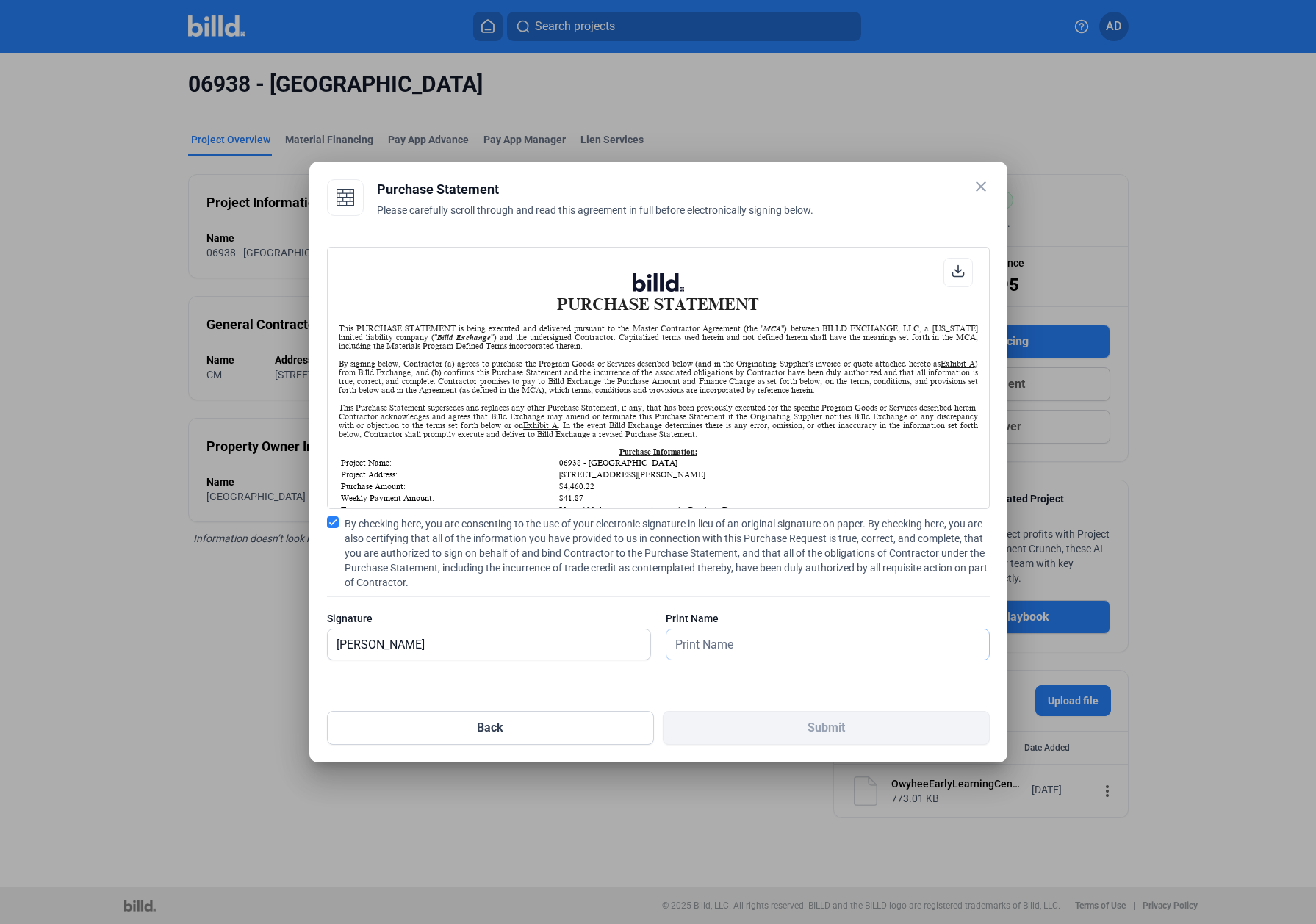
type input "`"
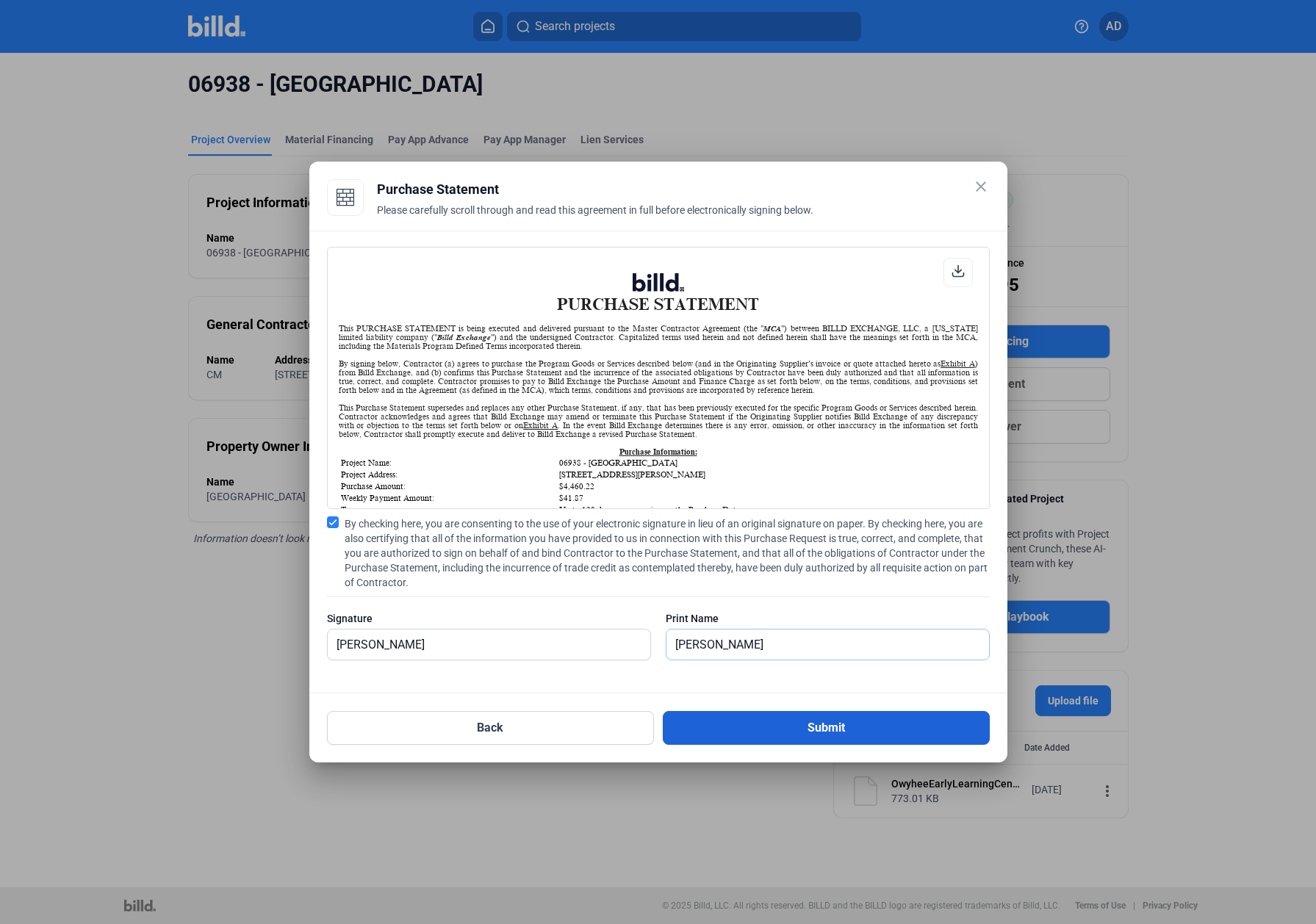
type input "[PERSON_NAME]"
click at [699, 577] on button "Submit" at bounding box center [825, 728] width 327 height 33
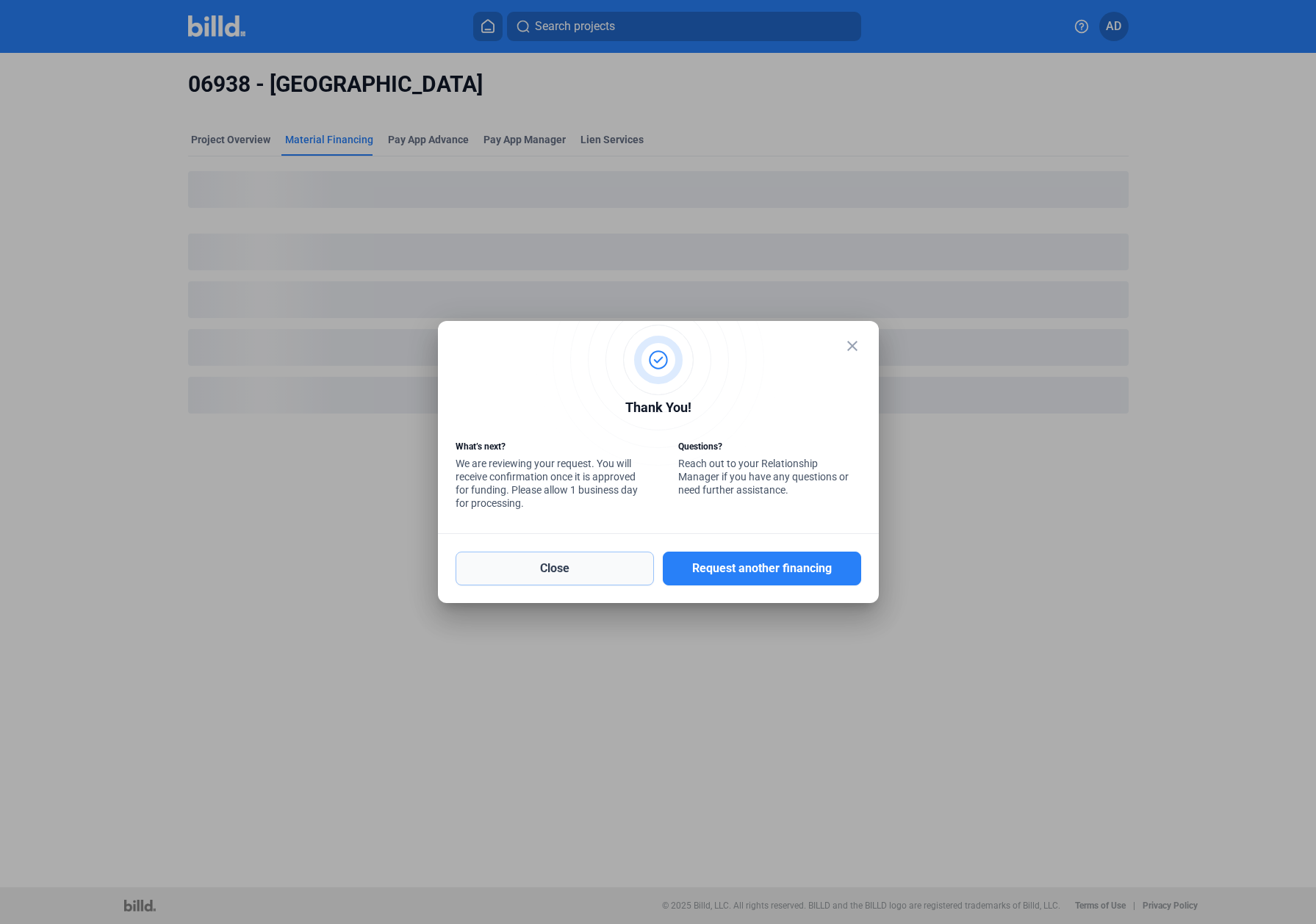
click at [606, 553] on button "Close" at bounding box center [554, 568] width 198 height 33
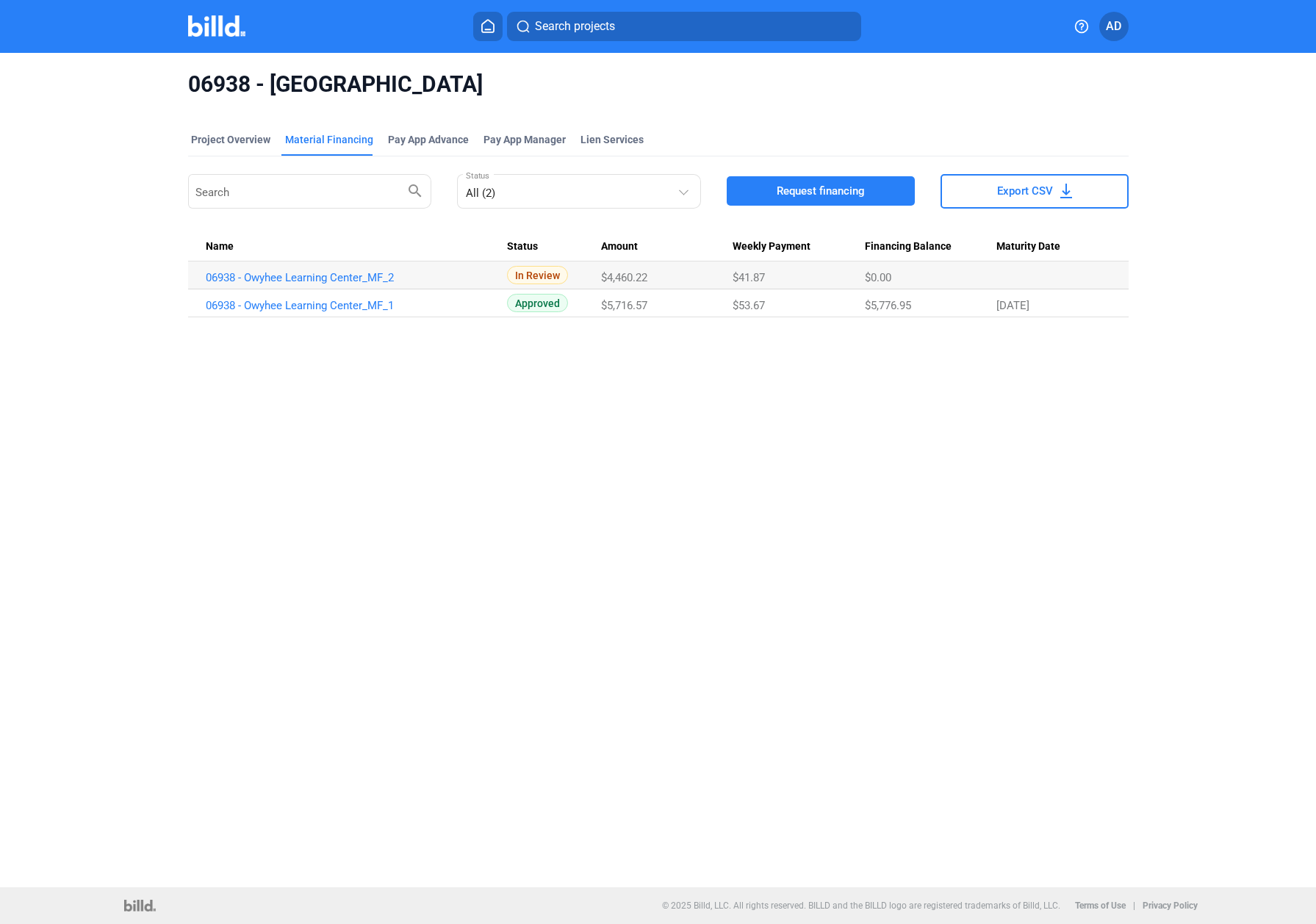
click at [486, 26] on icon at bounding box center [487, 26] width 15 height 14
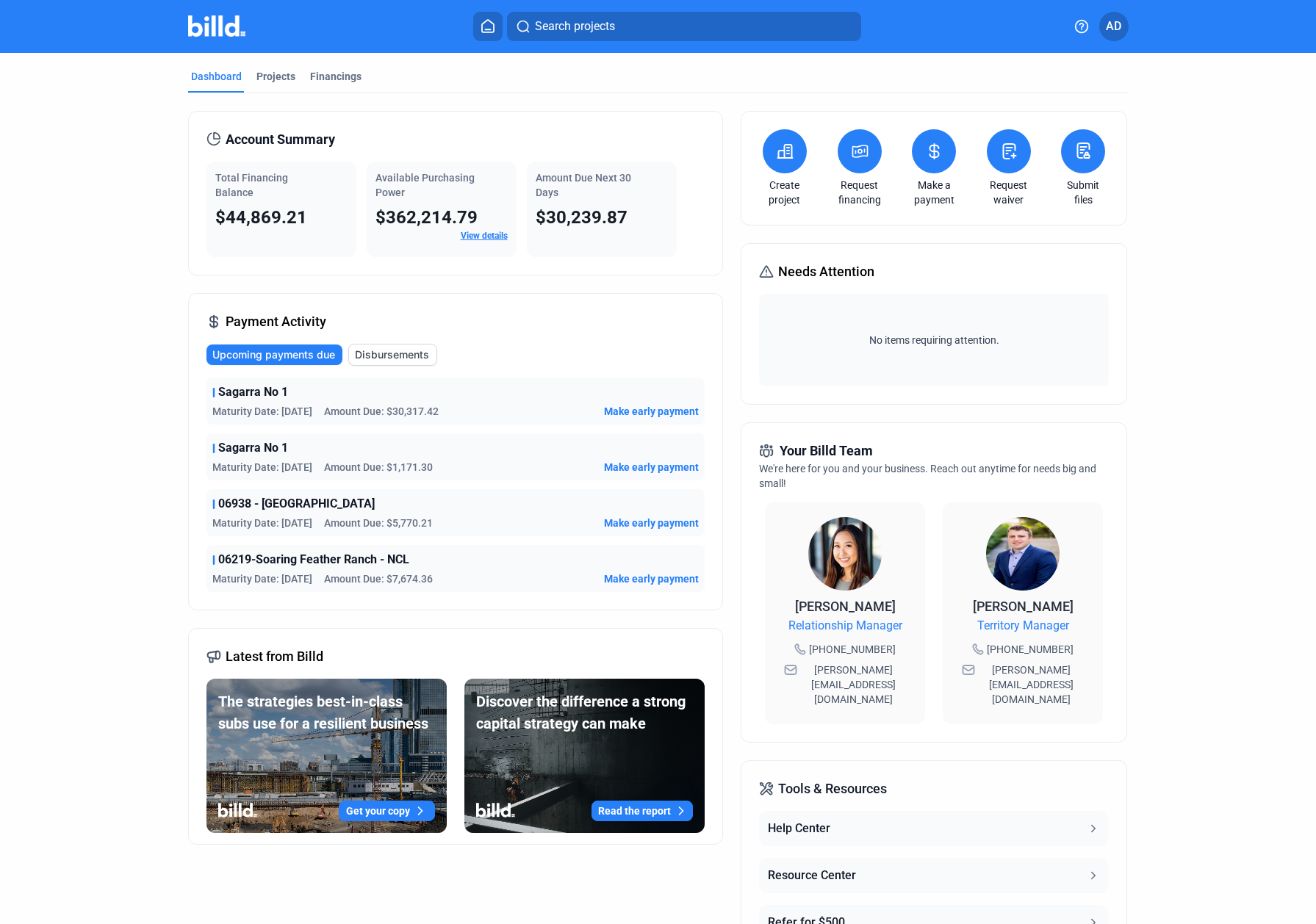
click at [930, 149] on icon at bounding box center [934, 151] width 9 height 15
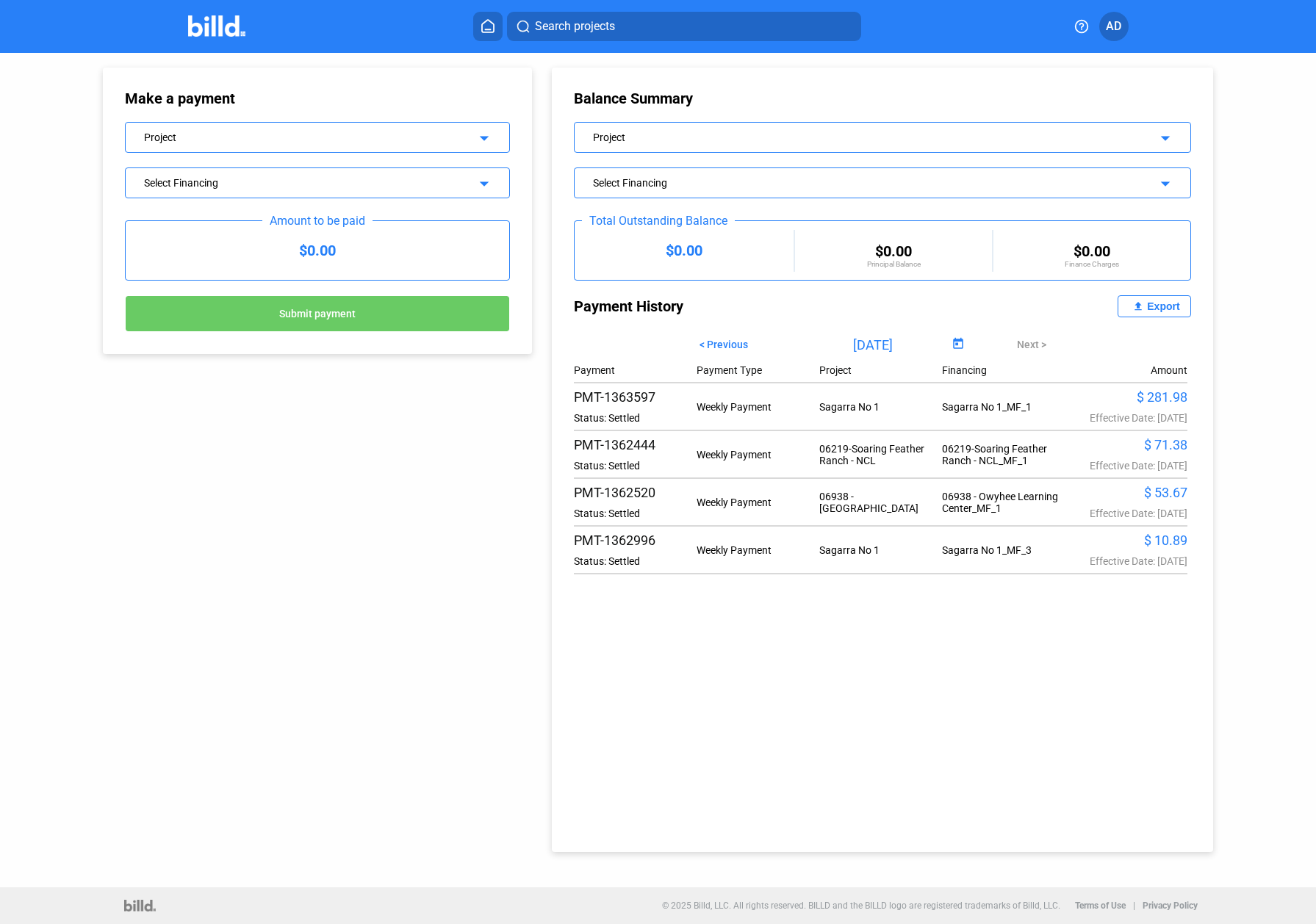
click at [389, 129] on div "Project" at bounding box center [300, 136] width 312 height 15
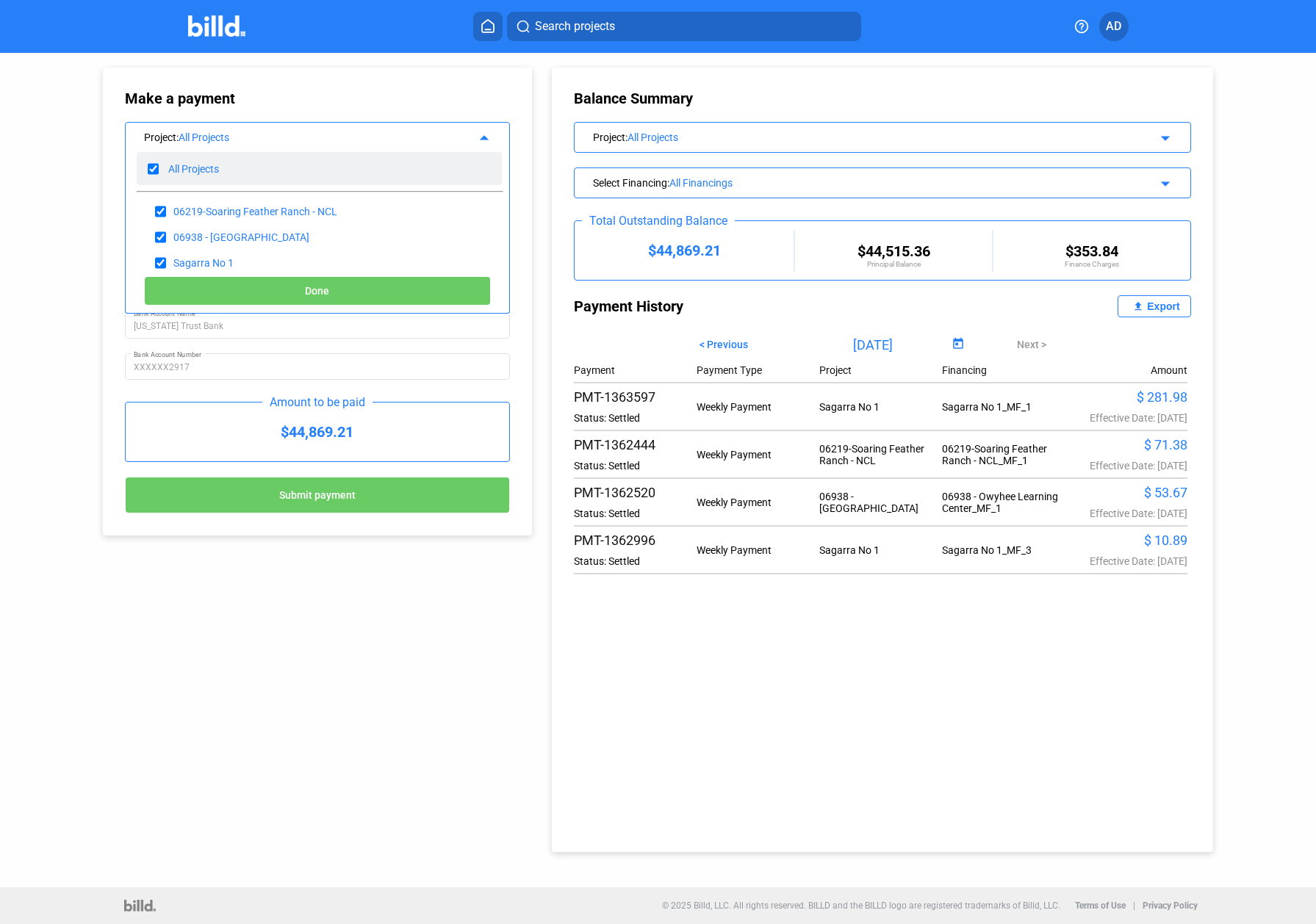
click at [155, 170] on input "checkbox" at bounding box center [153, 169] width 11 height 22
checkbox input "false"
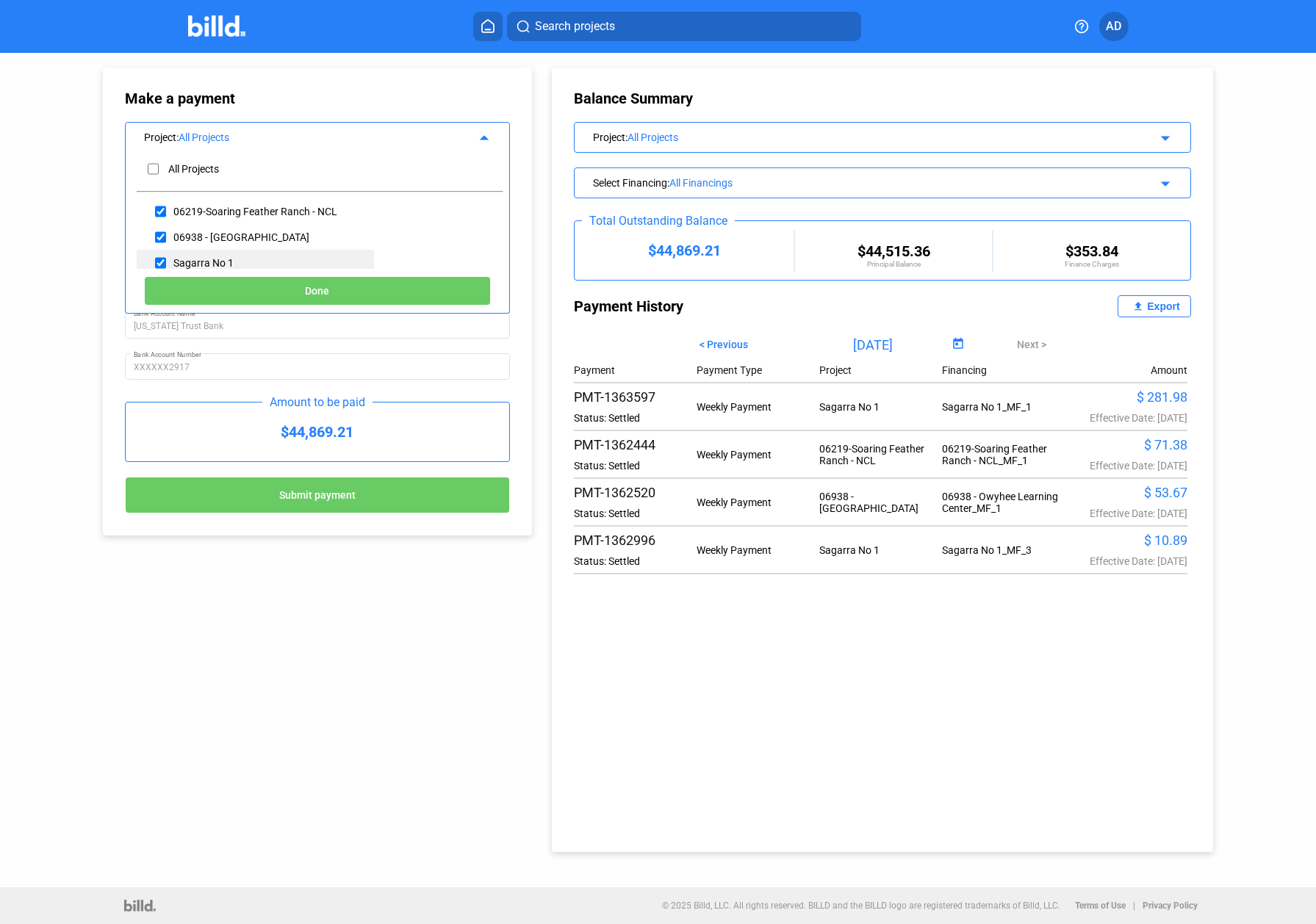
click at [162, 264] on input "checkbox" at bounding box center [160, 263] width 11 height 22
checkbox input "true"
click at [292, 289] on button "Done" at bounding box center [317, 291] width 347 height 29
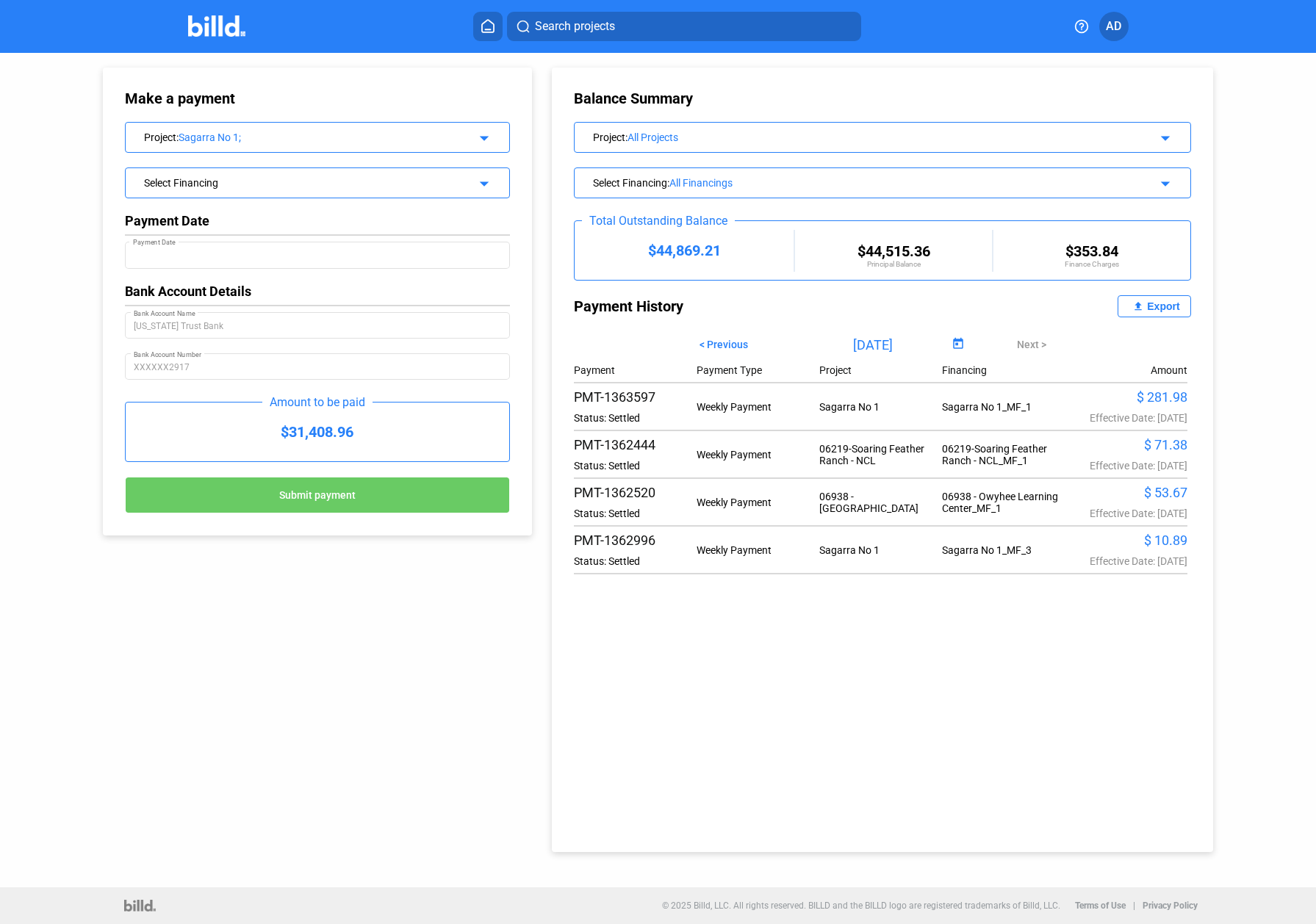
click at [256, 187] on div "Select Financing" at bounding box center [300, 181] width 312 height 15
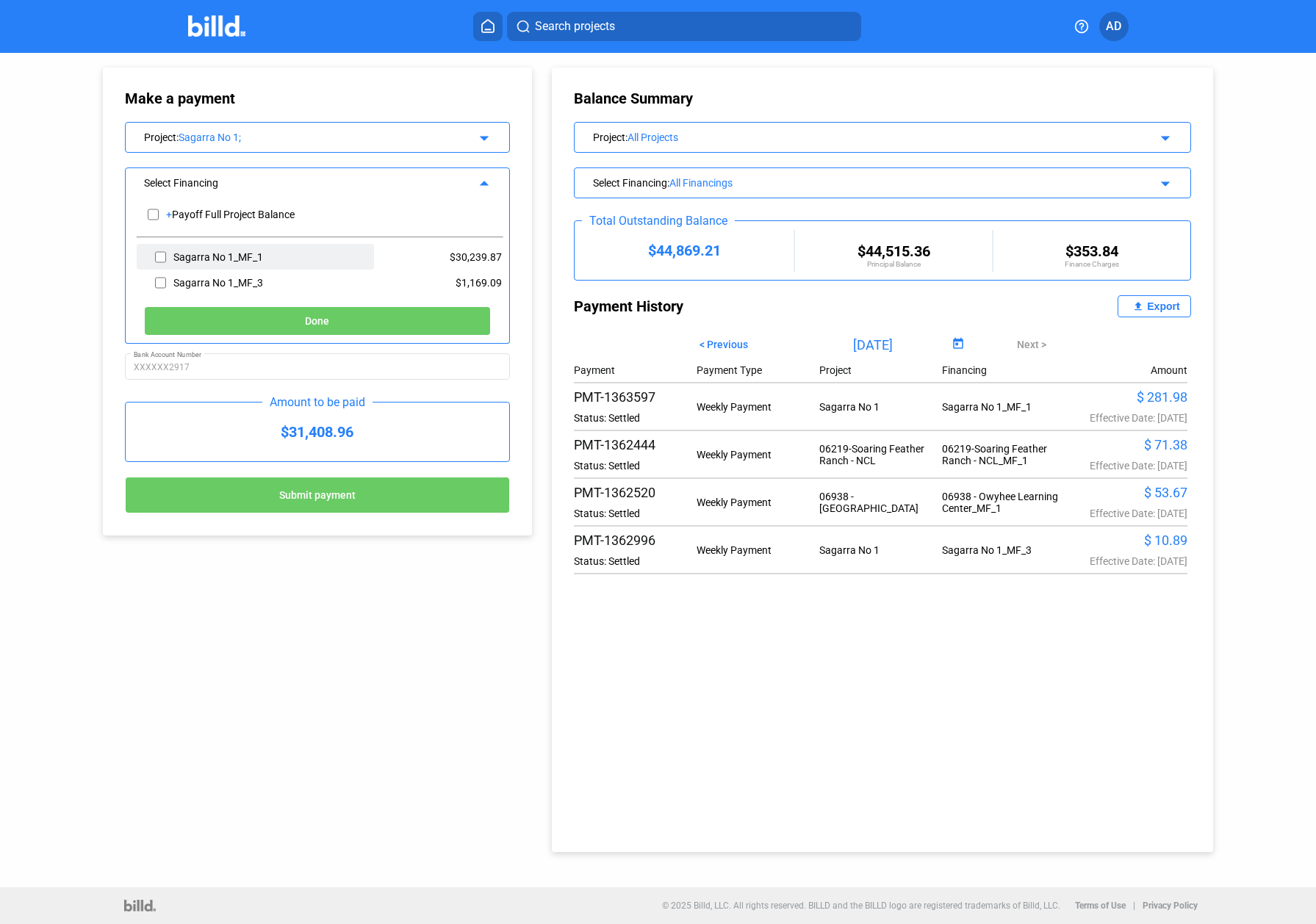
click at [160, 257] on input "checkbox" at bounding box center [160, 257] width 11 height 22
checkbox input "true"
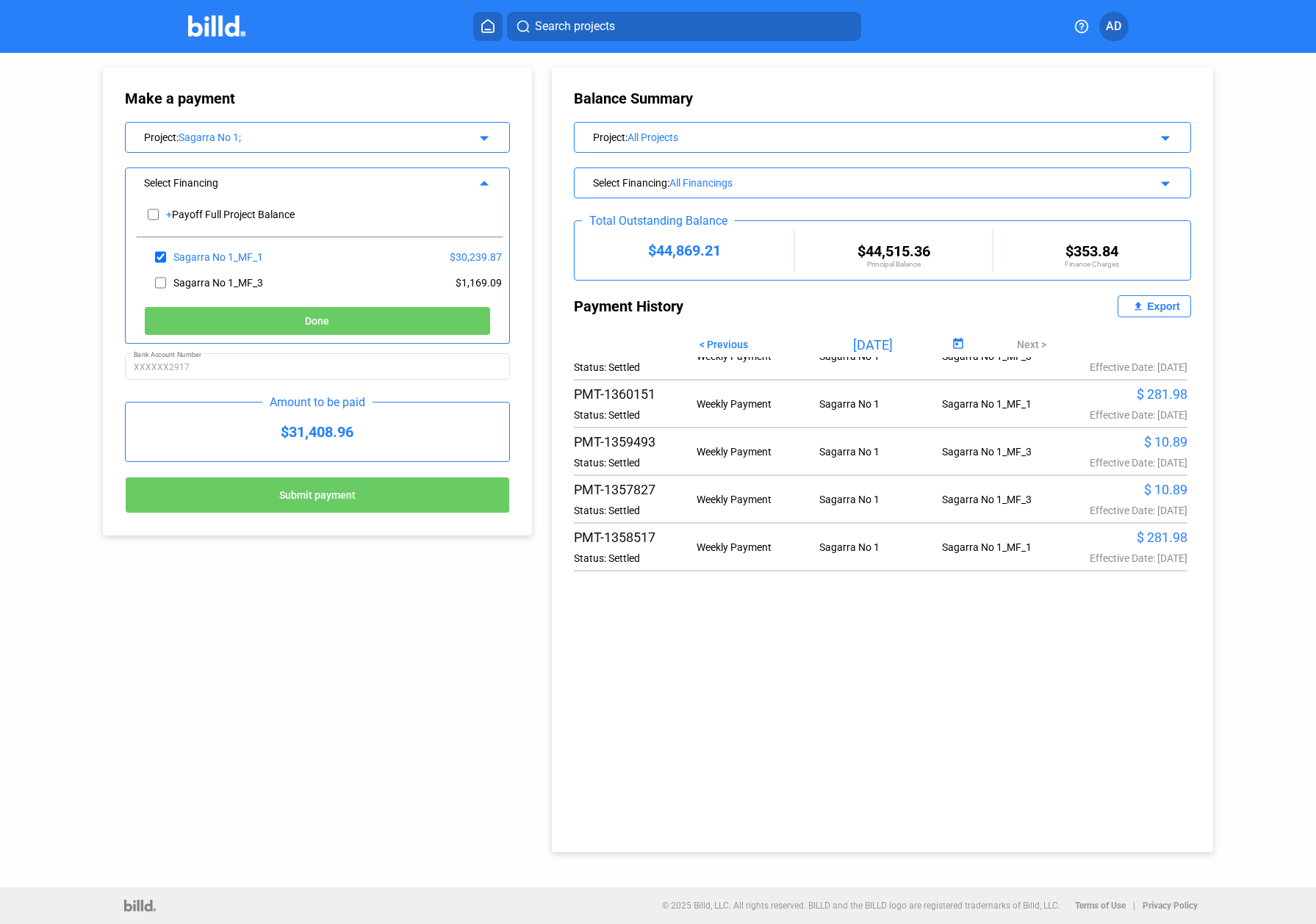
scroll to position [0, 0]
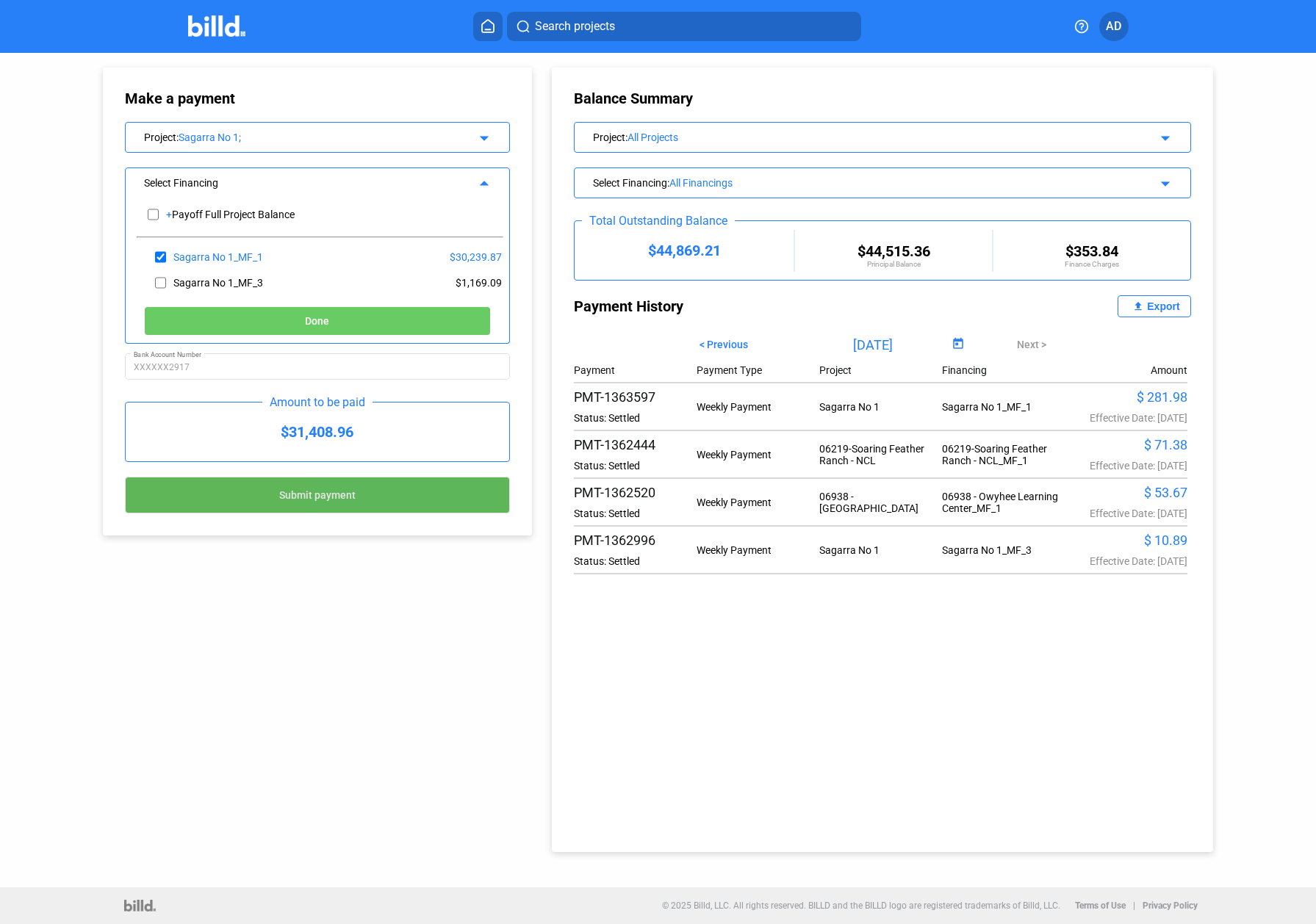
click at [367, 496] on button "Submit payment" at bounding box center [318, 495] width 386 height 37
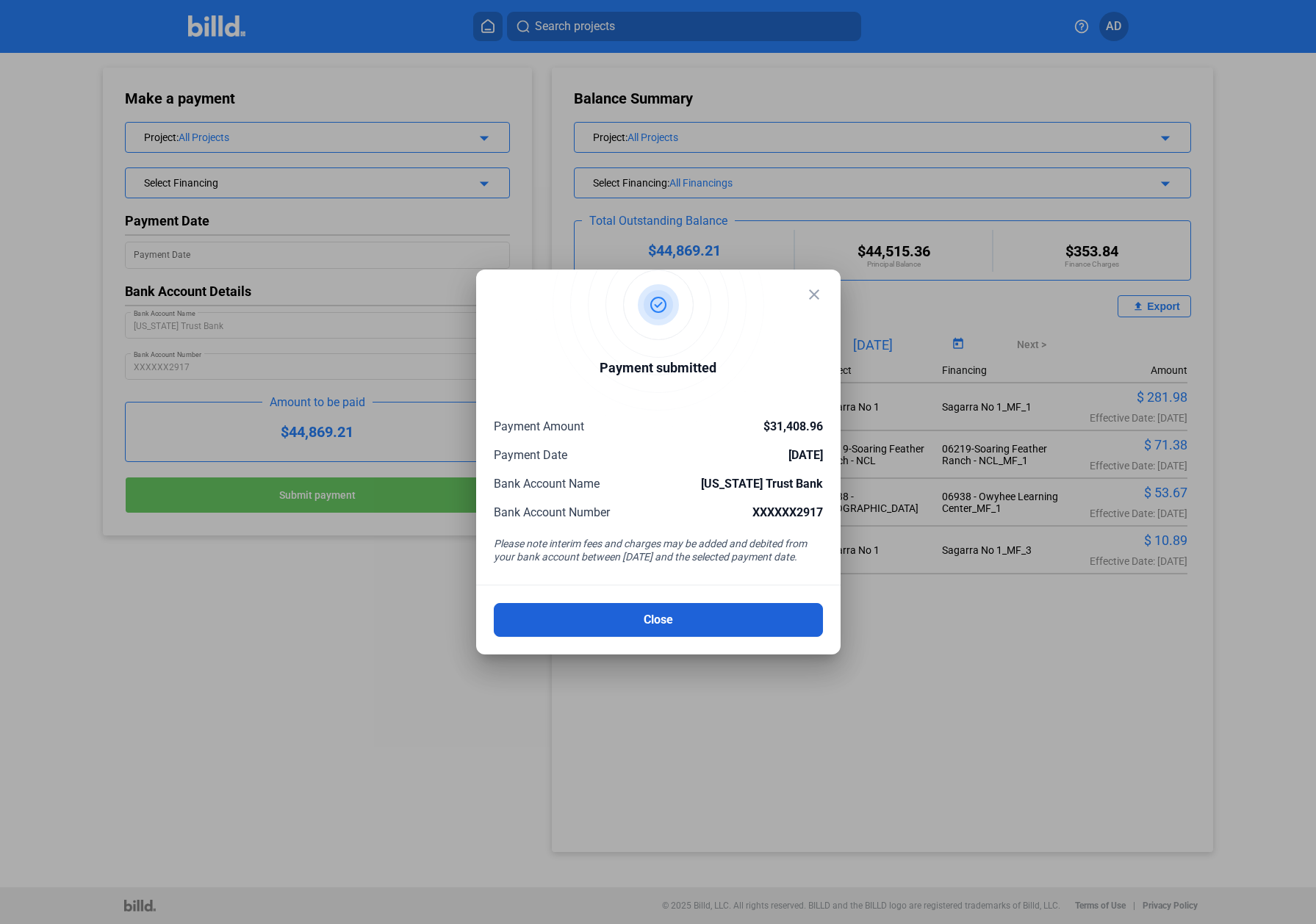
click at [672, 577] on button "Close" at bounding box center [658, 619] width 329 height 33
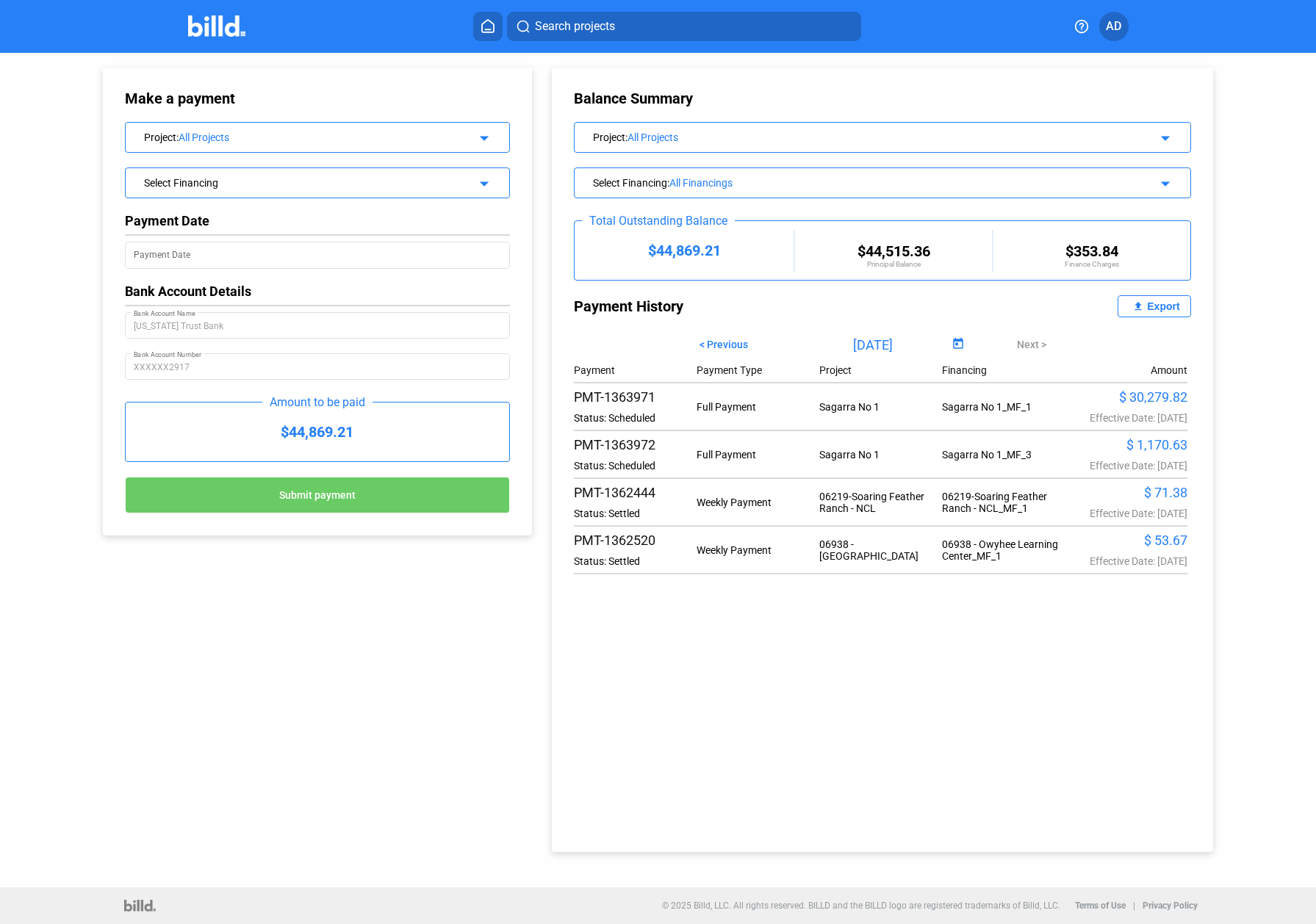
click at [492, 27] on icon at bounding box center [487, 26] width 15 height 14
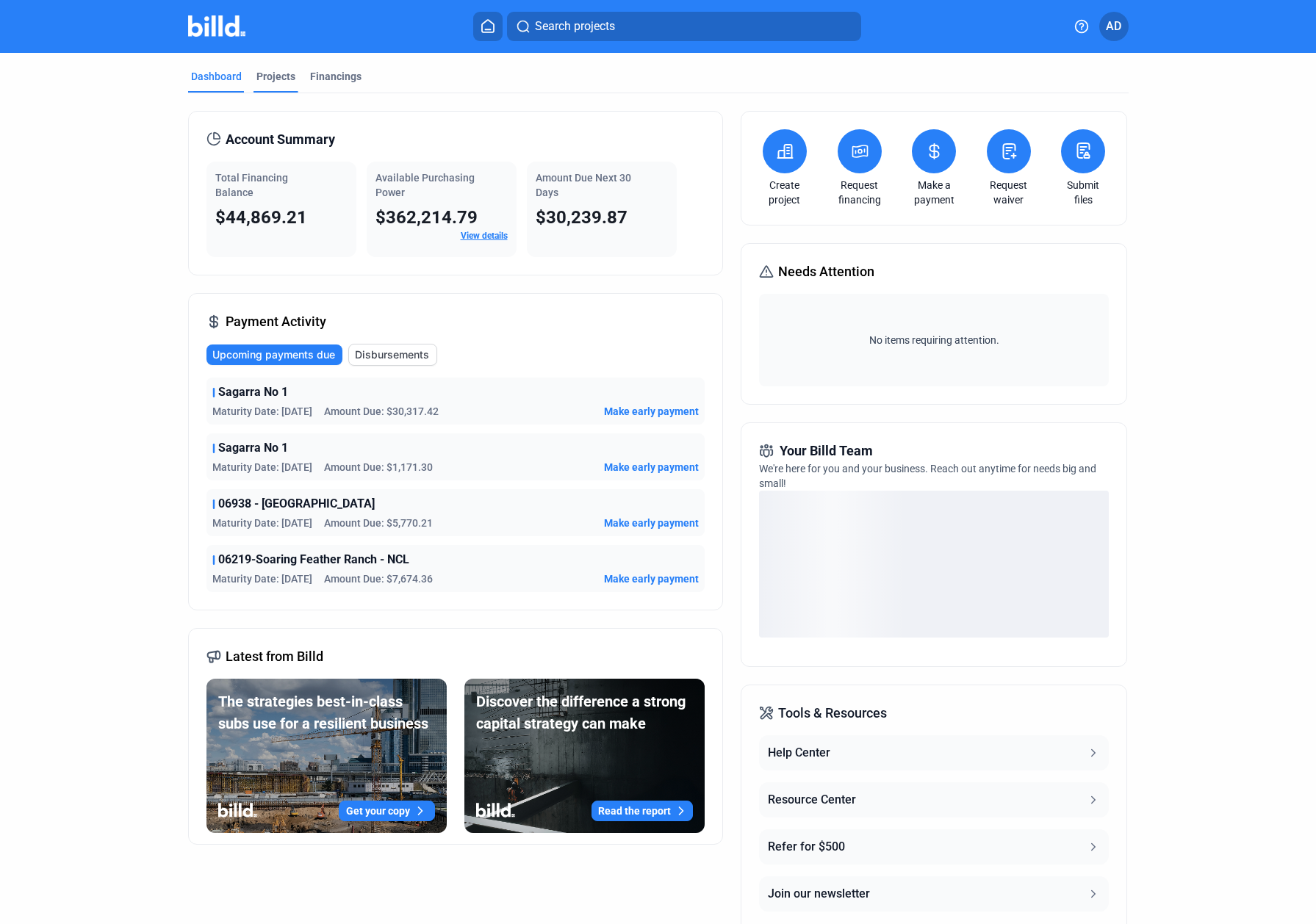
click at [269, 80] on div "Projects" at bounding box center [275, 75] width 39 height 15
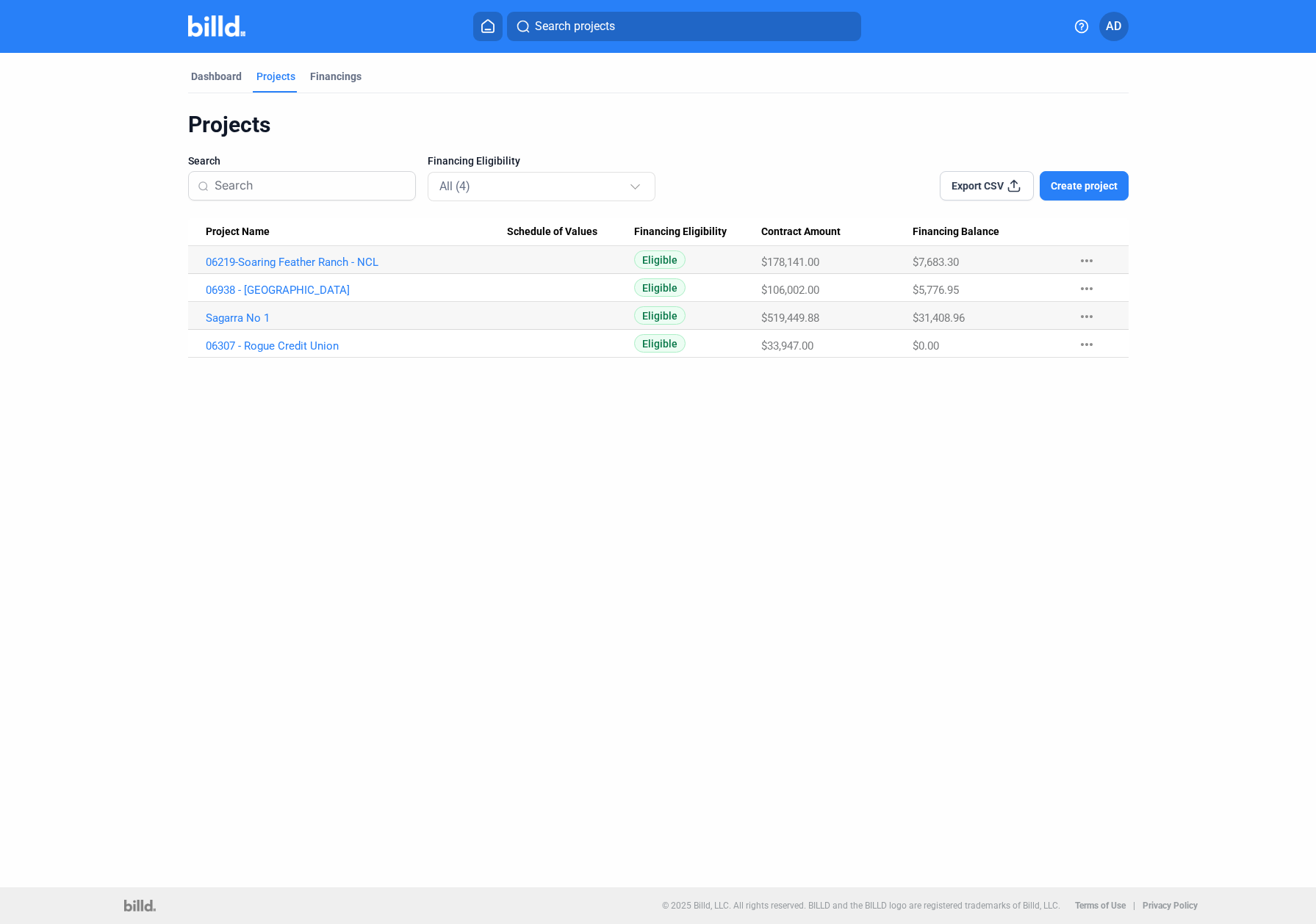
drag, startPoint x: 914, startPoint y: 322, endPoint x: 986, endPoint y: 322, distance: 72.0
click at [986, 322] on div "$31,408.96" at bounding box center [988, 317] width 151 height 13
click at [908, 287] on div "$106,002.00" at bounding box center [836, 290] width 151 height 13
click at [331, 80] on div "Financings" at bounding box center [335, 75] width 51 height 15
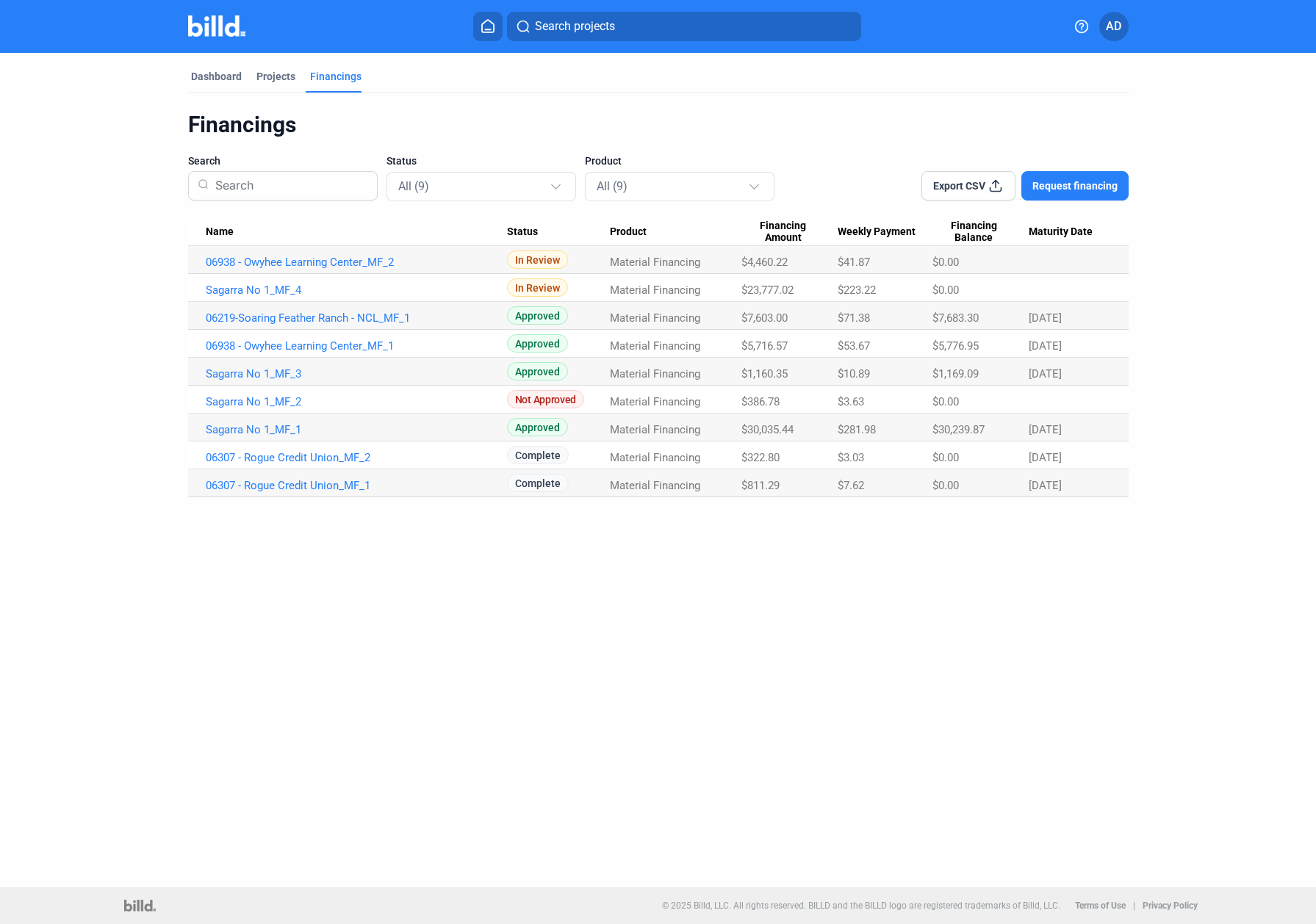
drag, startPoint x: 745, startPoint y: 260, endPoint x: 839, endPoint y: 262, distance: 94.0
click at [839, 262] on tr "06938 - Owyhee Learning Center_MF_2 In Review Material Financing $4,460.22 $41.…" at bounding box center [658, 260] width 940 height 28
click at [279, 79] on div "Projects" at bounding box center [275, 75] width 39 height 15
